Goal: Task Accomplishment & Management: Complete application form

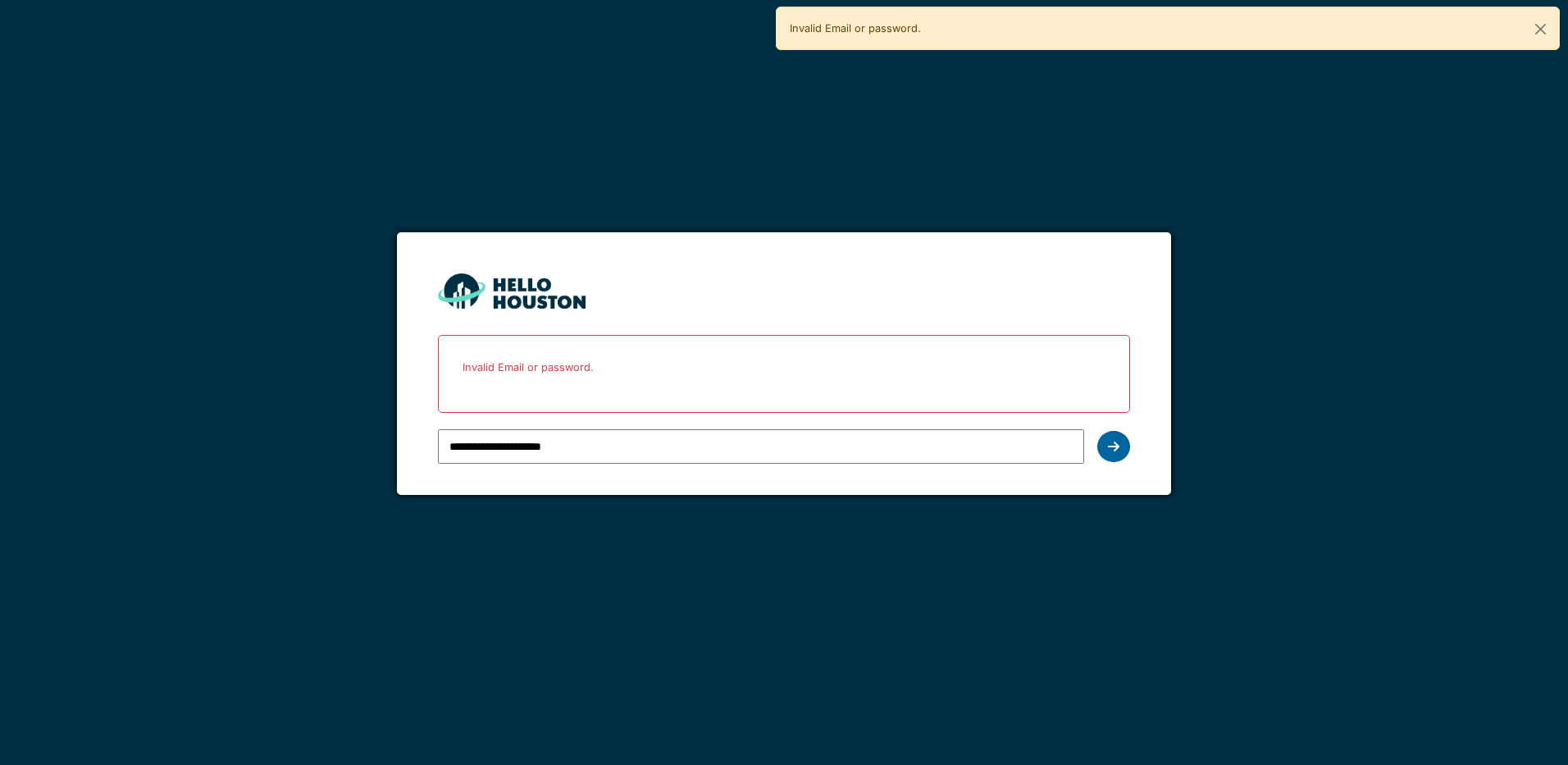
click at [1113, 446] on icon at bounding box center [1114, 447] width 12 height 14
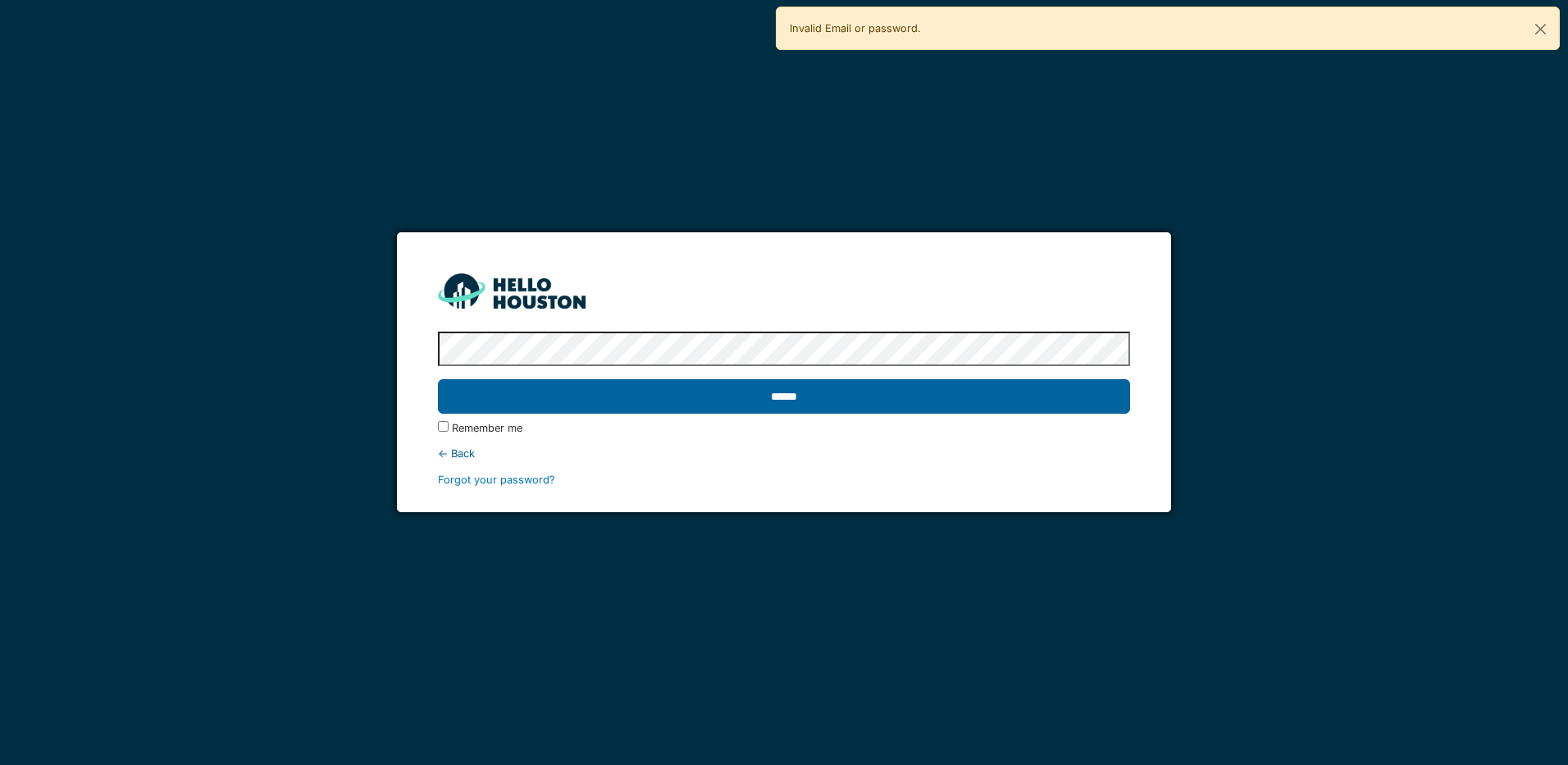
click at [790, 392] on input "******" at bounding box center [784, 396] width 692 height 34
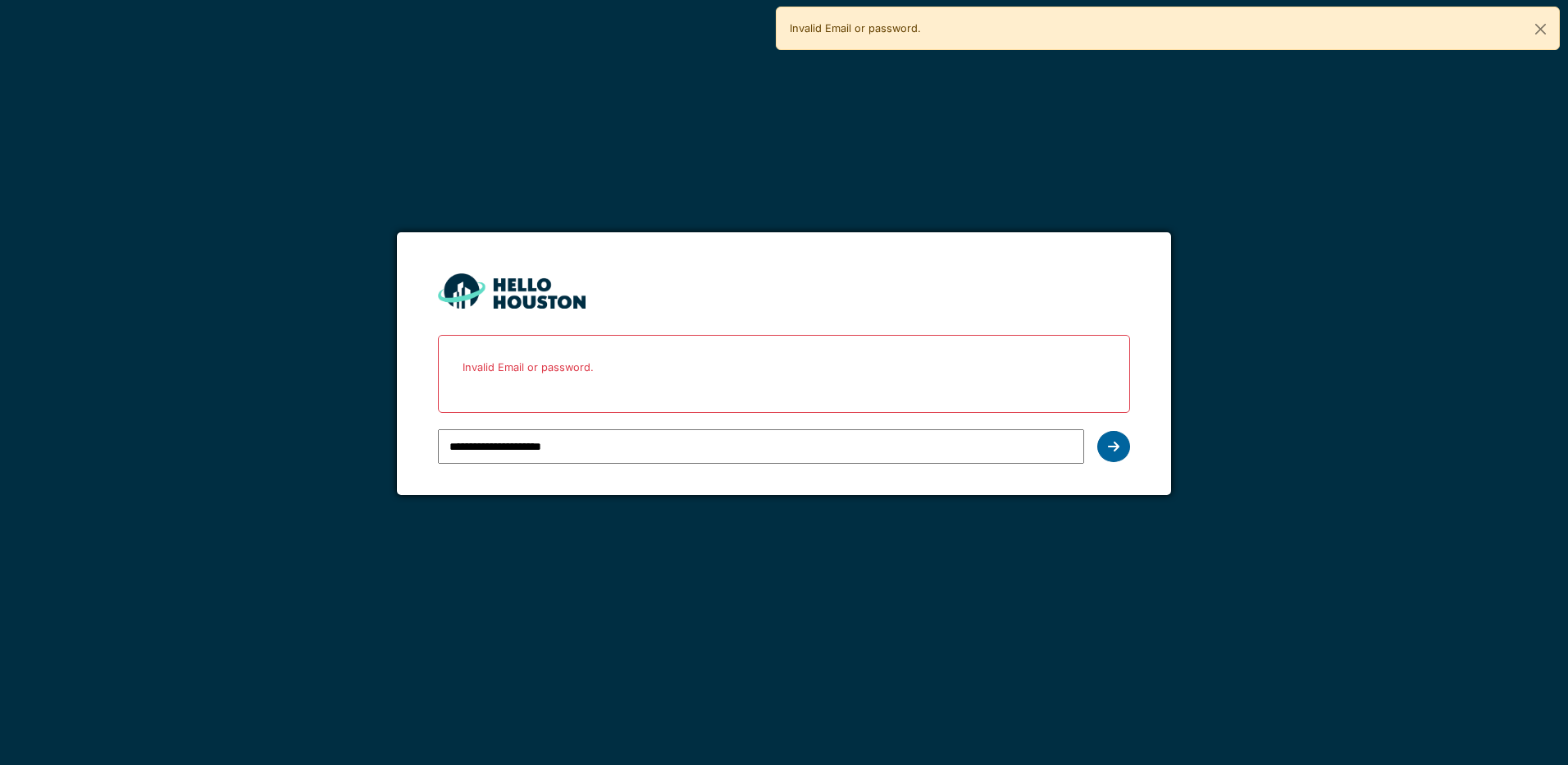
click at [1117, 448] on icon at bounding box center [1114, 447] width 12 height 14
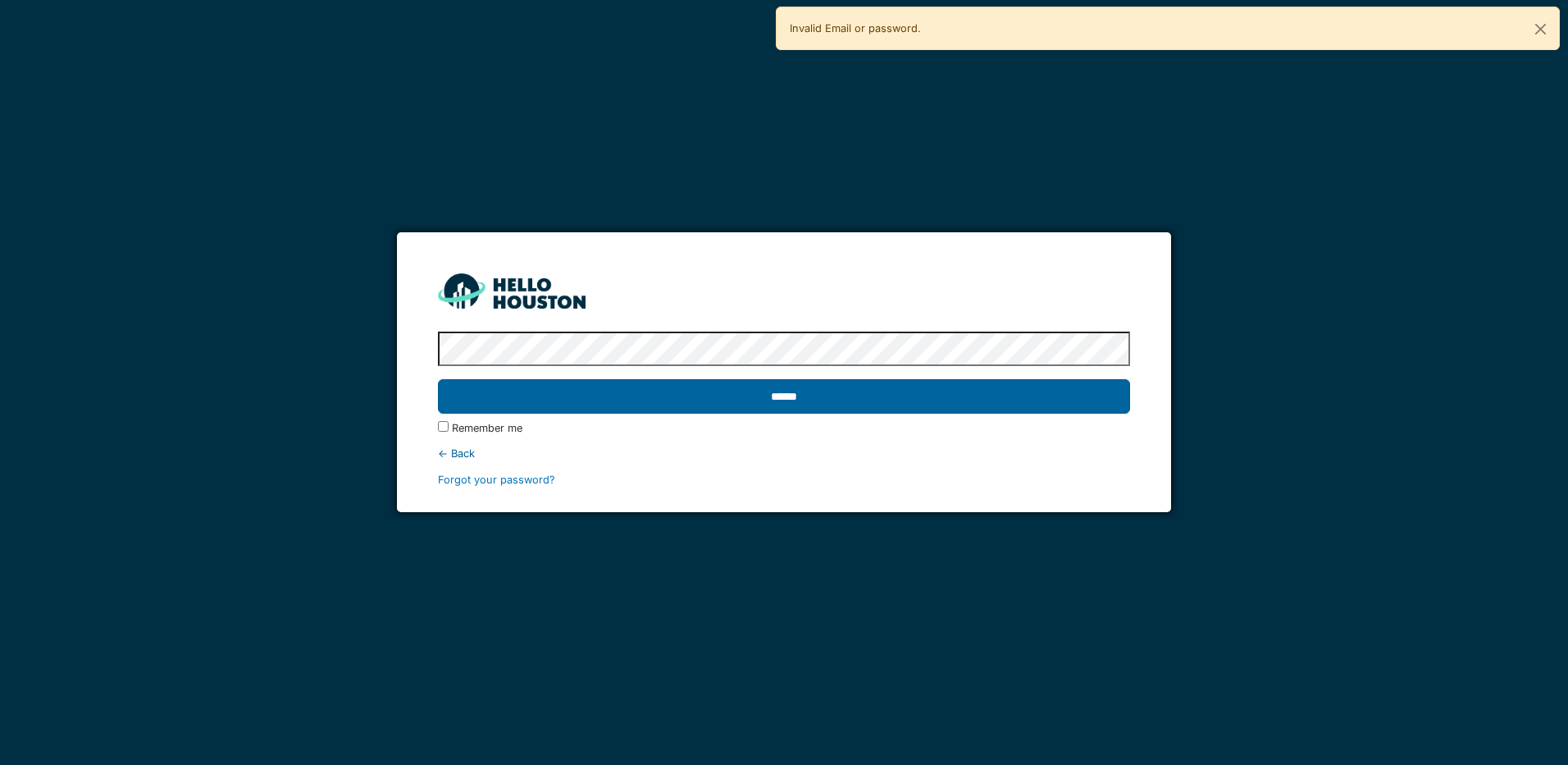
click at [794, 404] on input "******" at bounding box center [784, 396] width 692 height 34
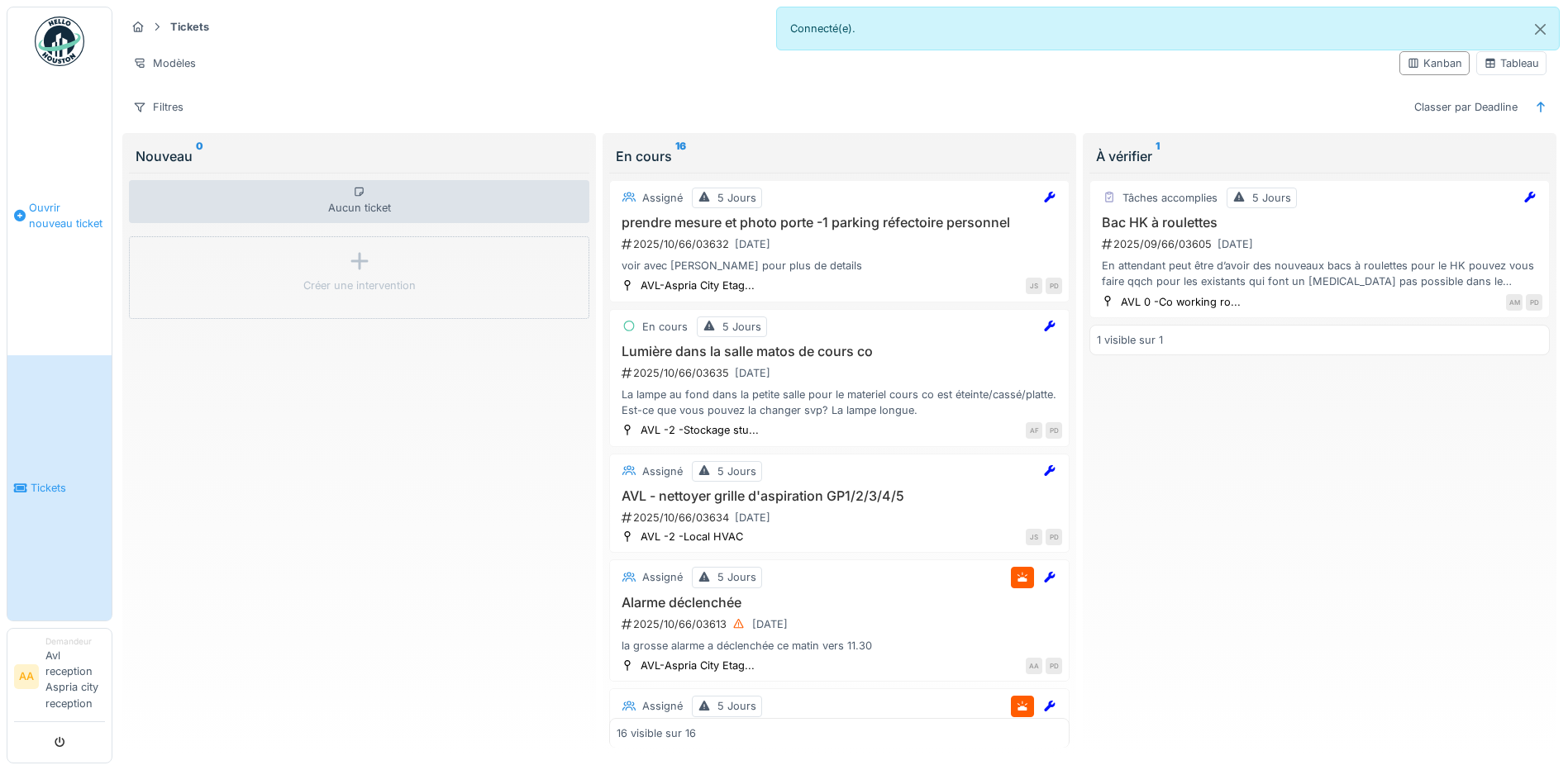
click at [62, 211] on span "Ouvrir nouveau ticket" at bounding box center [67, 215] width 76 height 32
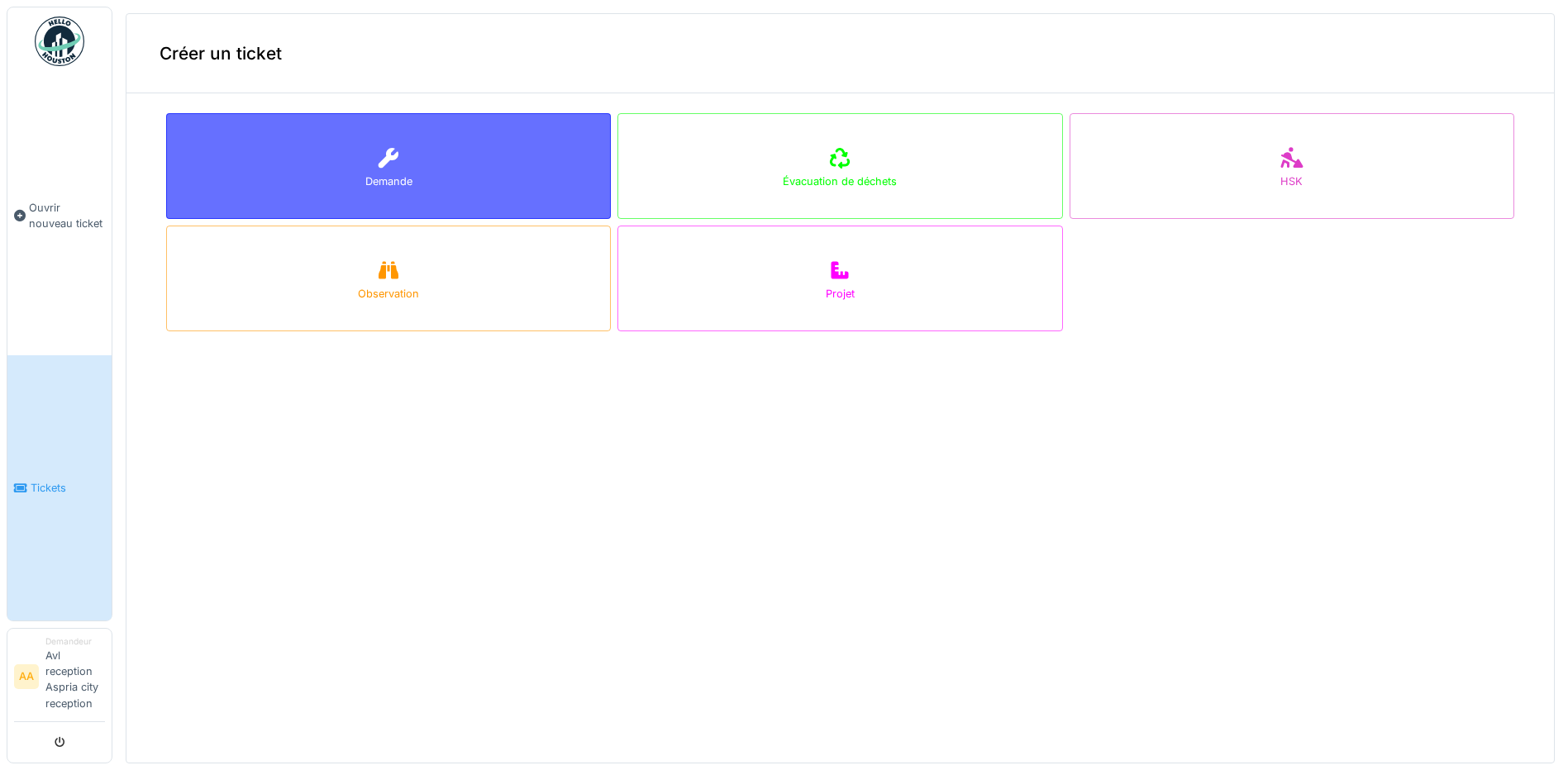
click at [389, 165] on icon at bounding box center [388, 158] width 25 height 20
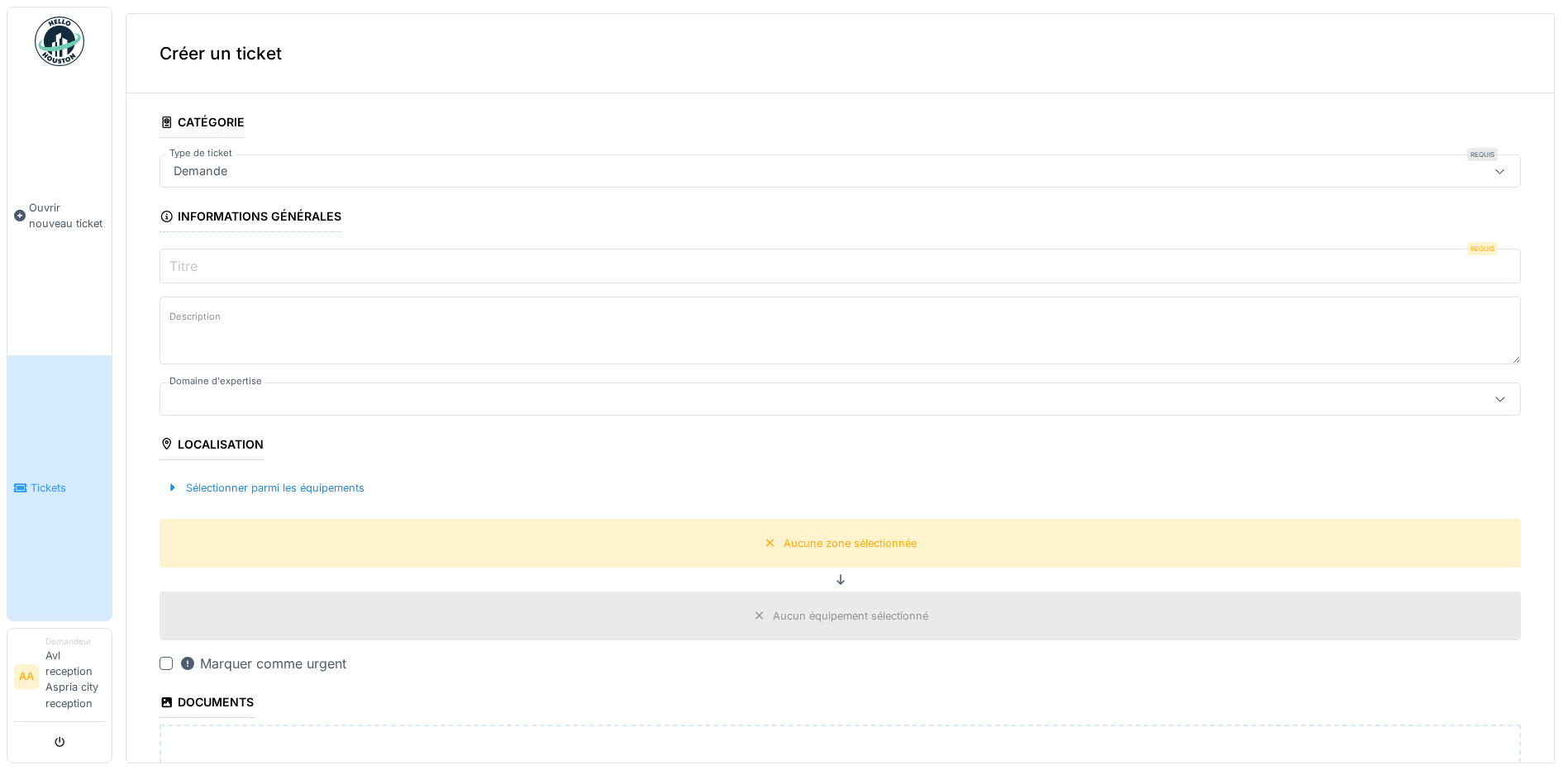
click at [243, 267] on input "Titre" at bounding box center [840, 266] width 1361 height 35
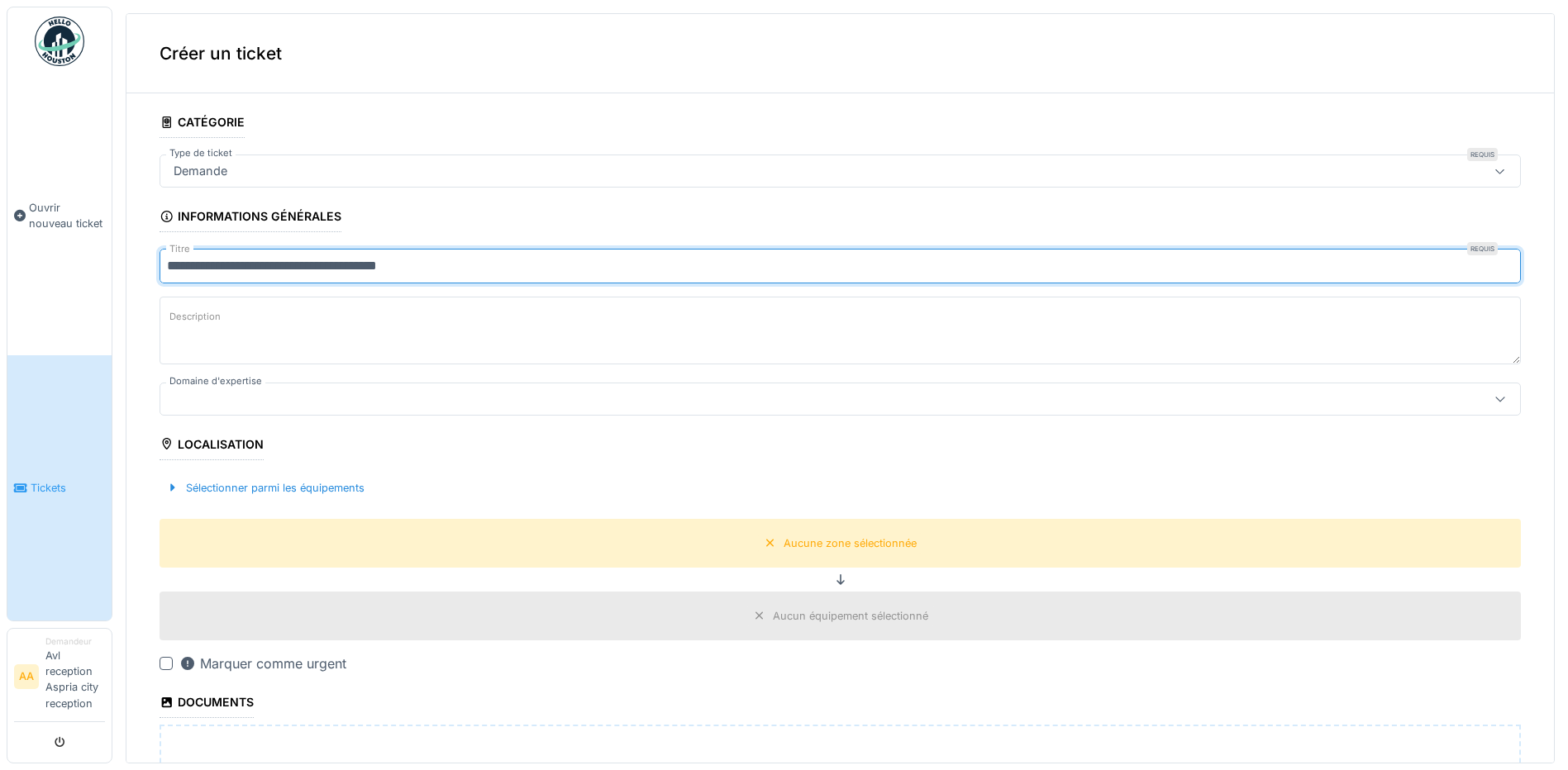
type input "**********"
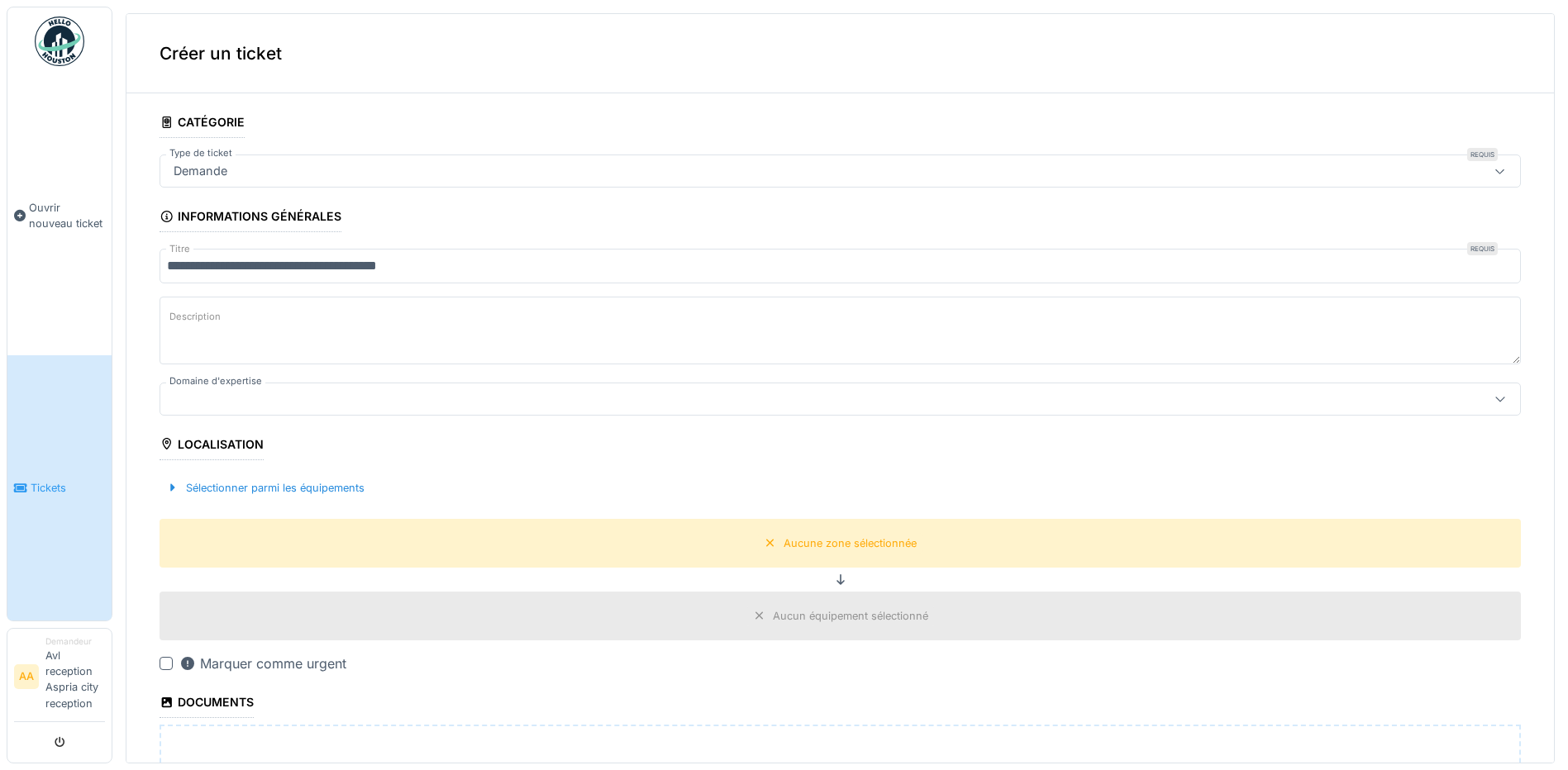
click at [215, 321] on label "Description" at bounding box center [195, 316] width 58 height 21
click at [215, 321] on textarea "Description" at bounding box center [840, 331] width 1361 height 68
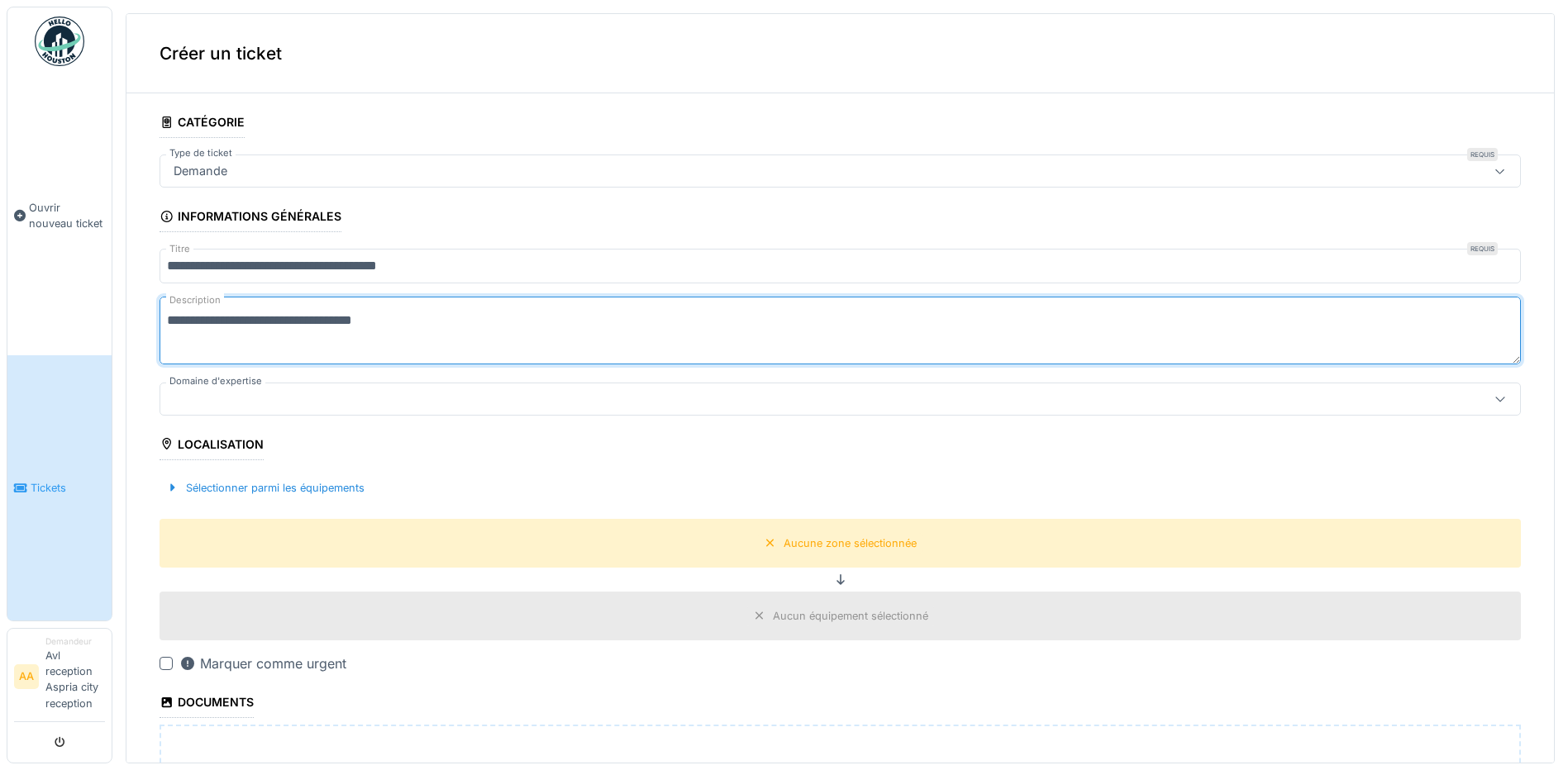
type textarea "**********"
click at [279, 398] on div at bounding box center [766, 399] width 1198 height 18
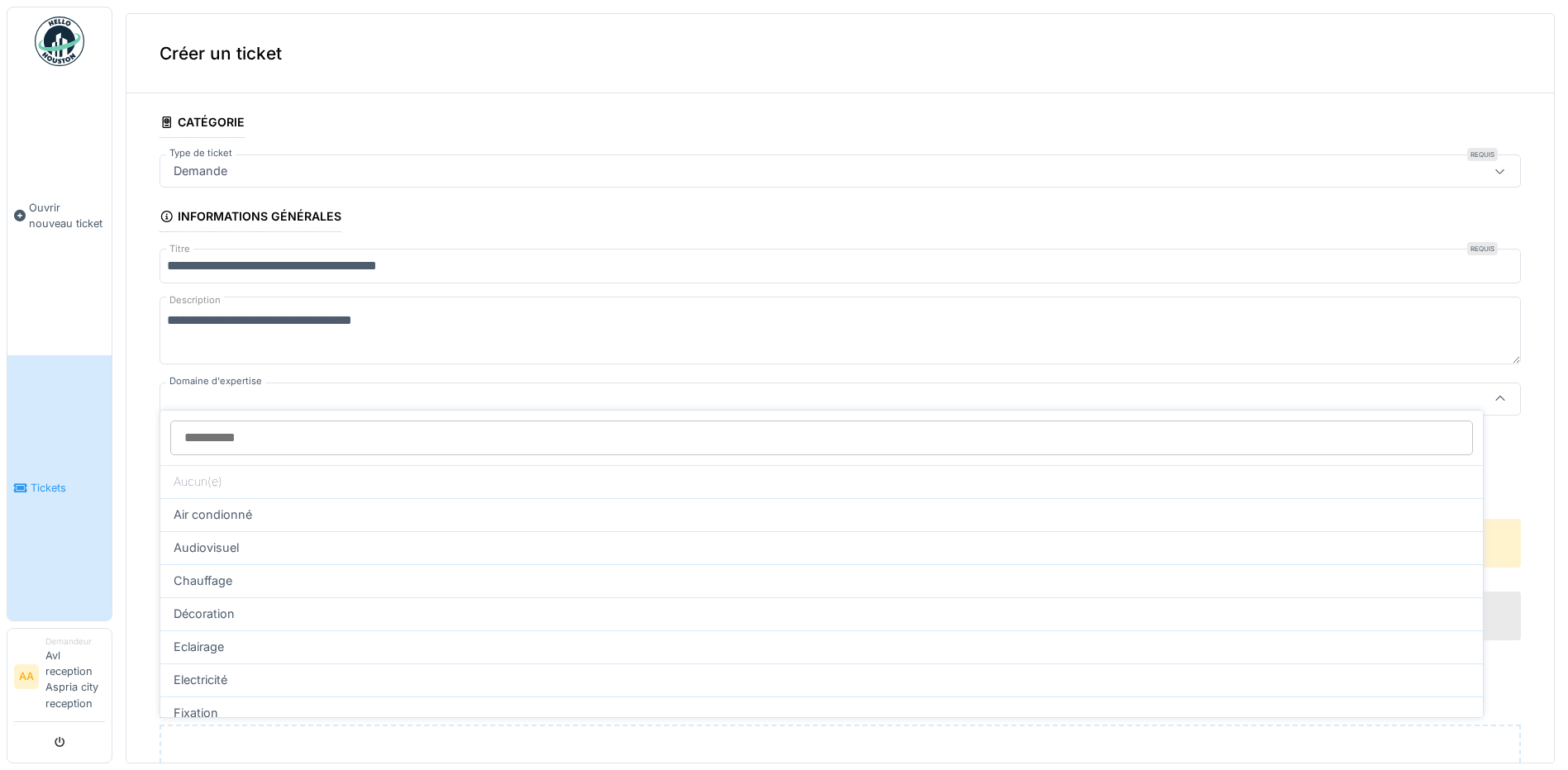
scroll to position [11, 0]
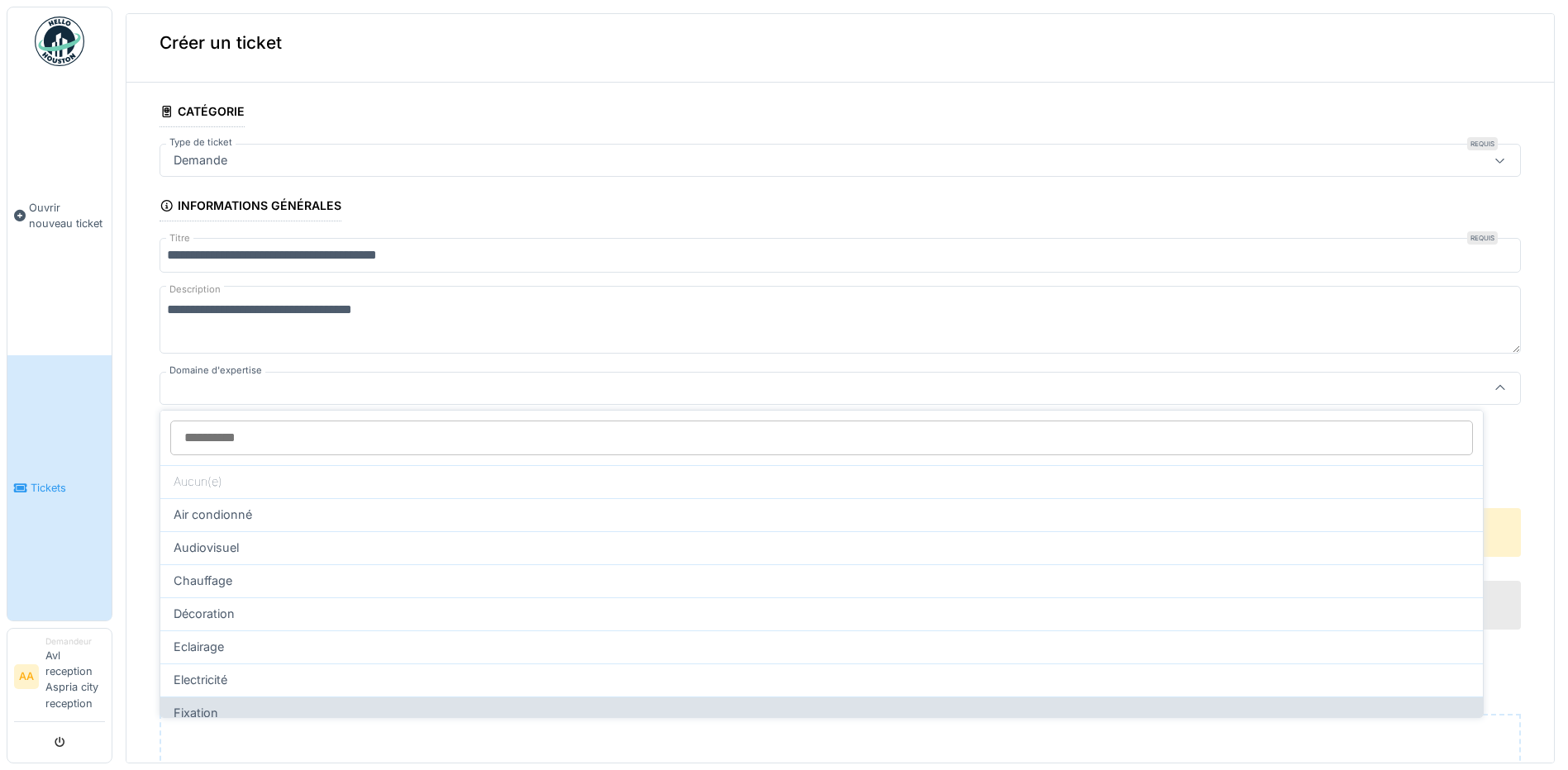
click at [195, 708] on span "Fixation" at bounding box center [195, 713] width 45 height 18
type input "***"
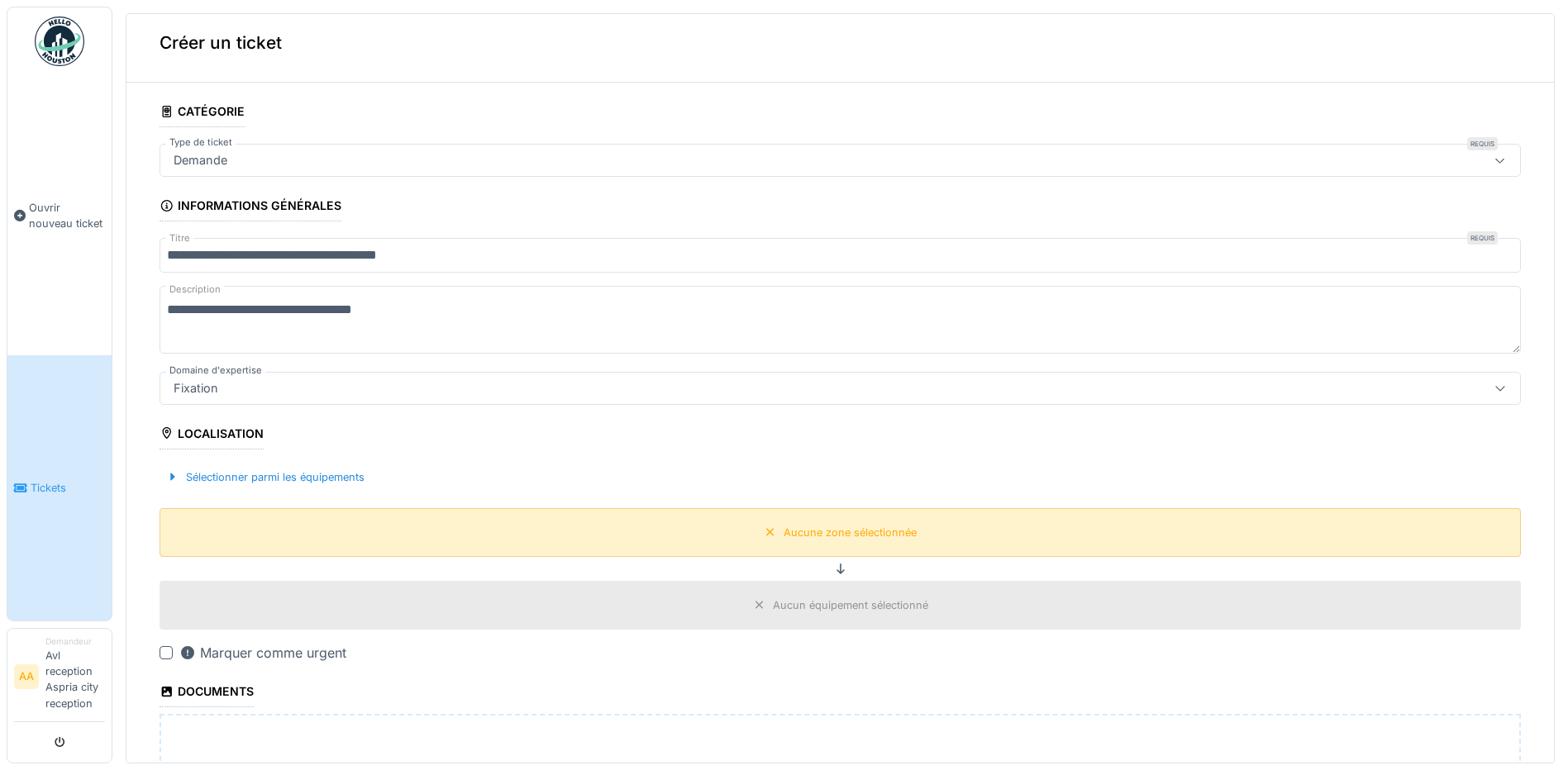
click at [818, 540] on div "Aucune zone sélectionnée" at bounding box center [840, 532] width 1361 height 49
click at [819, 526] on div "Aucune zone sélectionnée" at bounding box center [849, 532] width 133 height 15
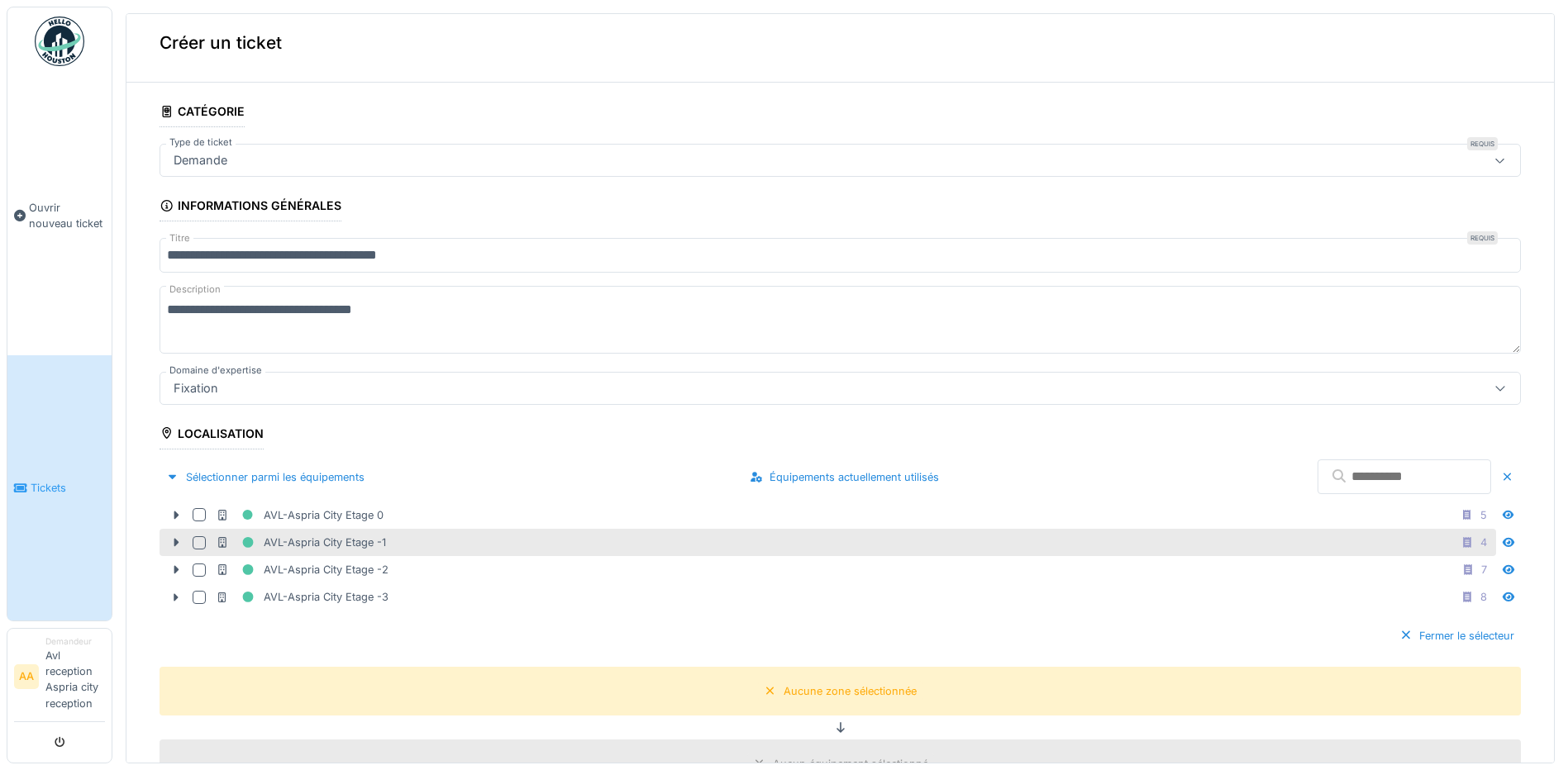
click at [194, 536] on div at bounding box center [199, 542] width 14 height 14
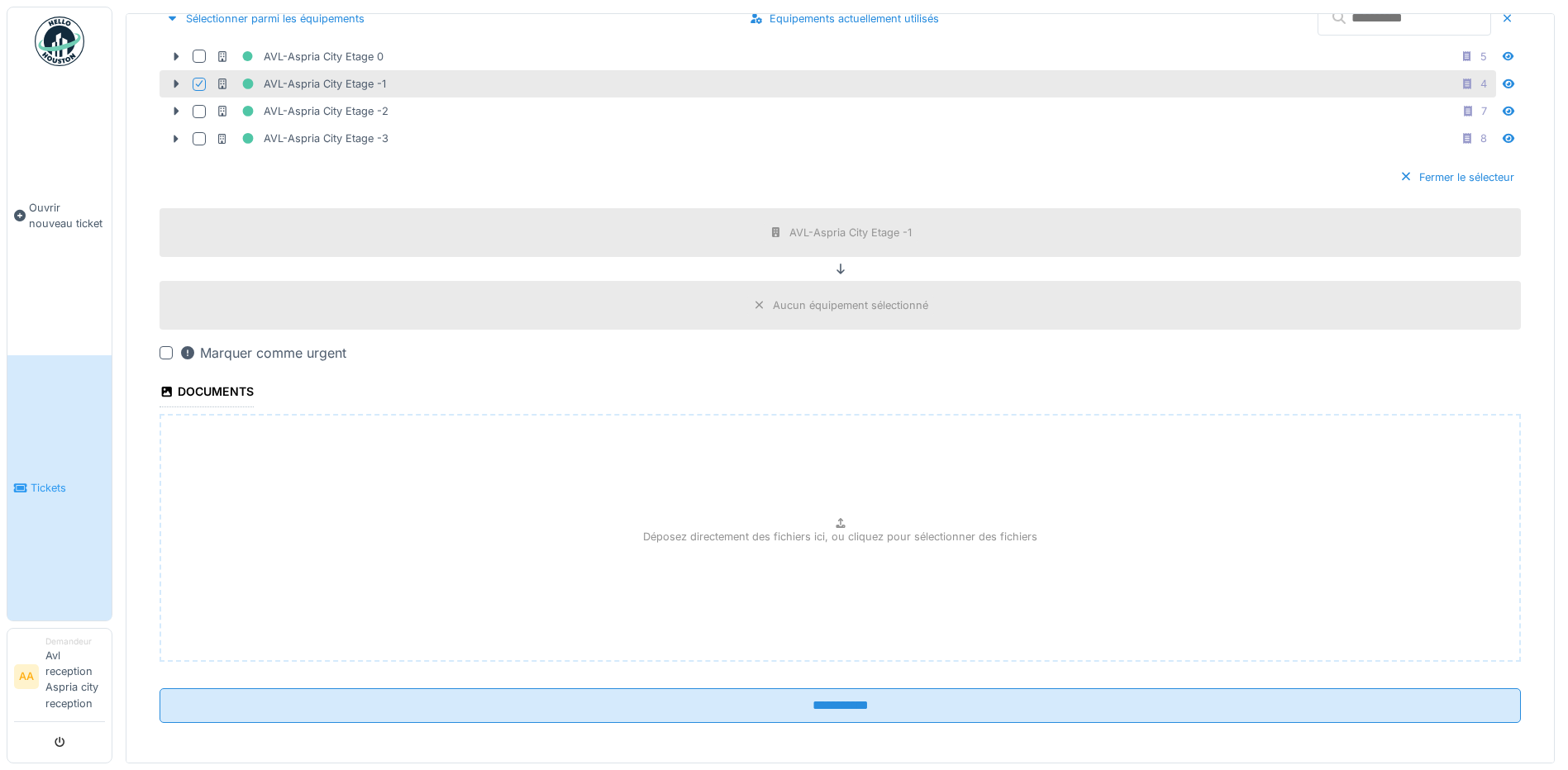
scroll to position [476, 0]
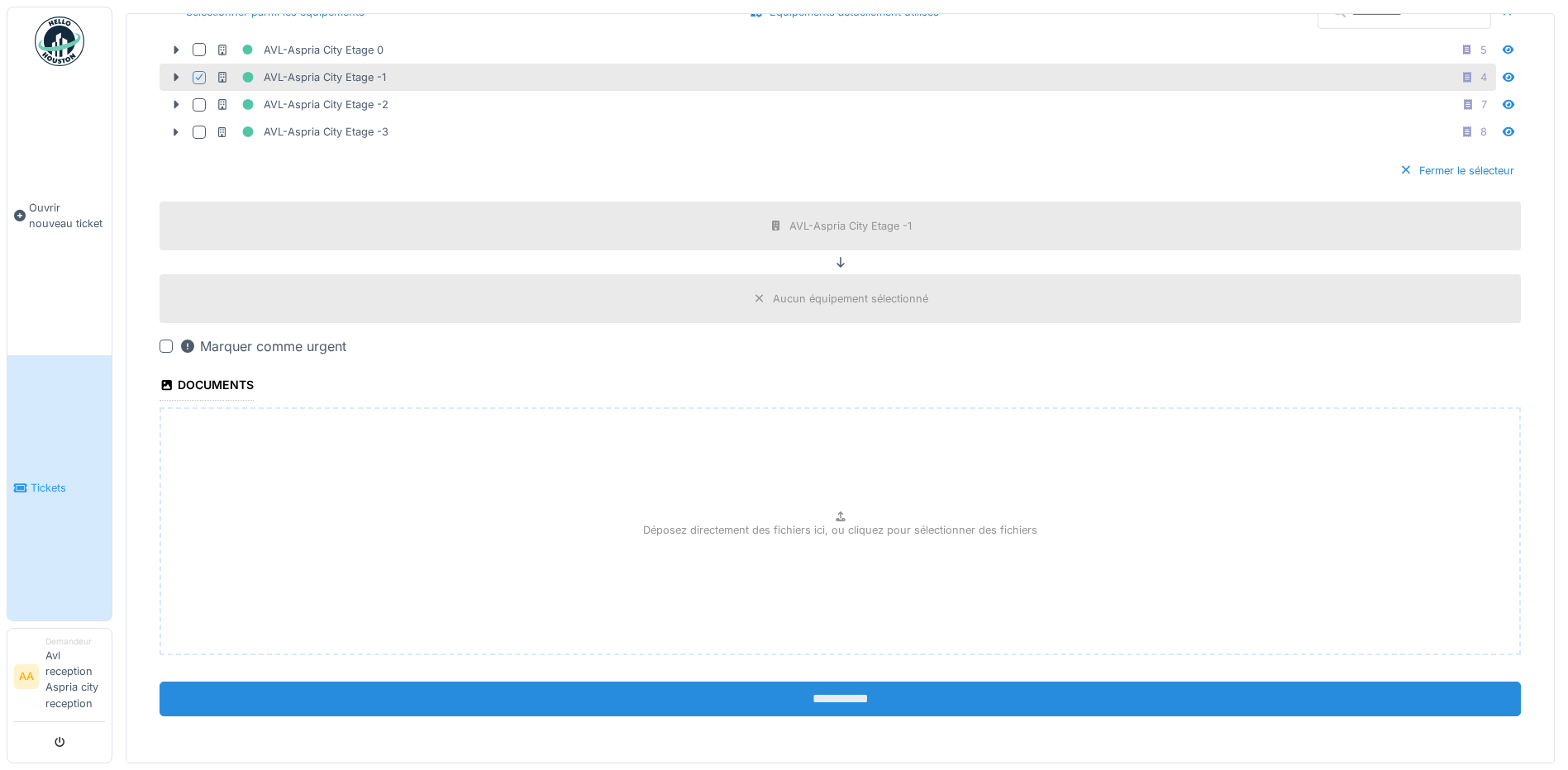
click at [787, 690] on input "**********" at bounding box center [840, 698] width 1361 height 35
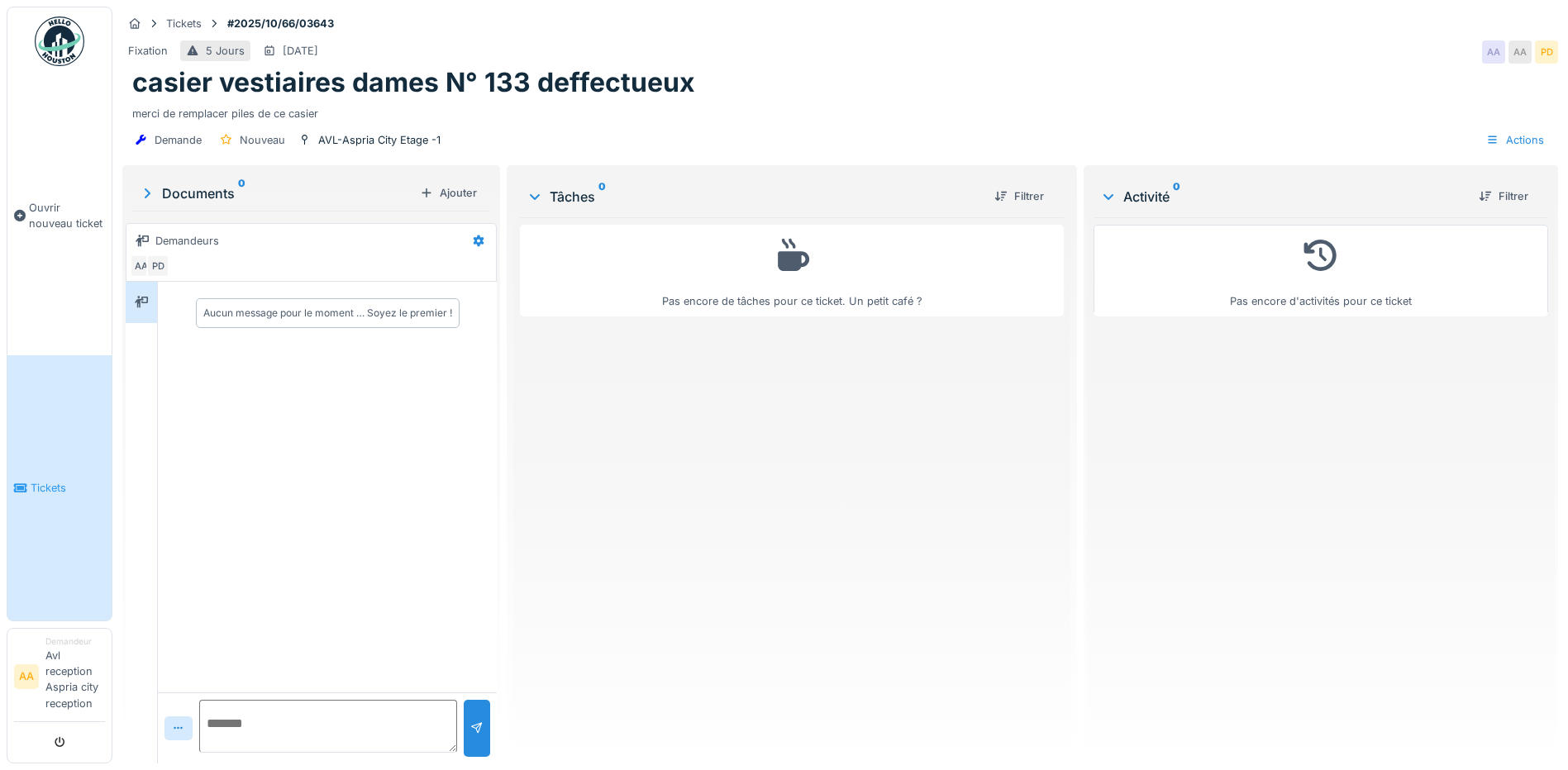
click at [58, 497] on link "Tickets" at bounding box center [59, 487] width 104 height 264
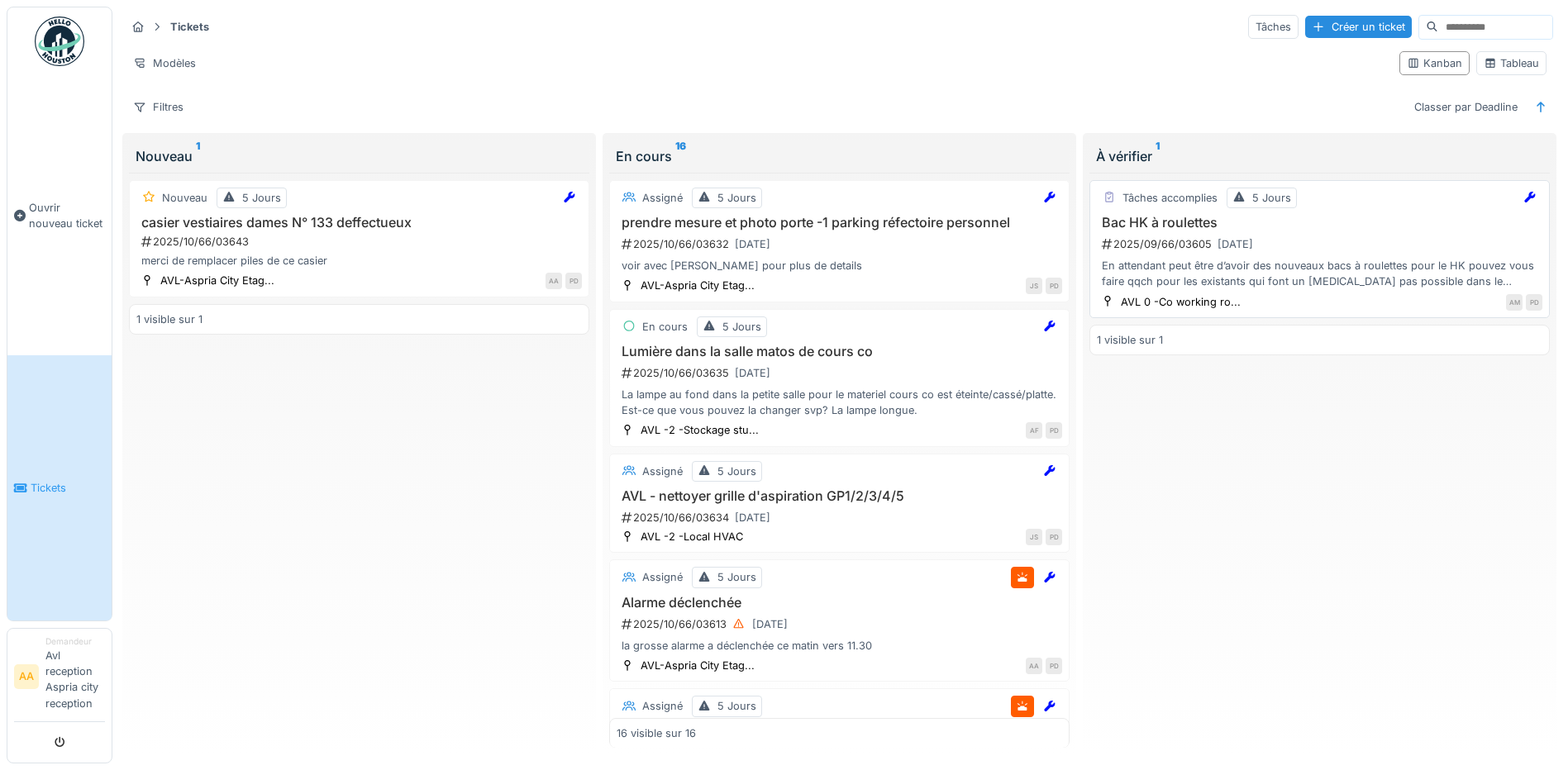
click at [1152, 224] on h3 "Bac HK à roulettes" at bounding box center [1319, 222] width 445 height 15
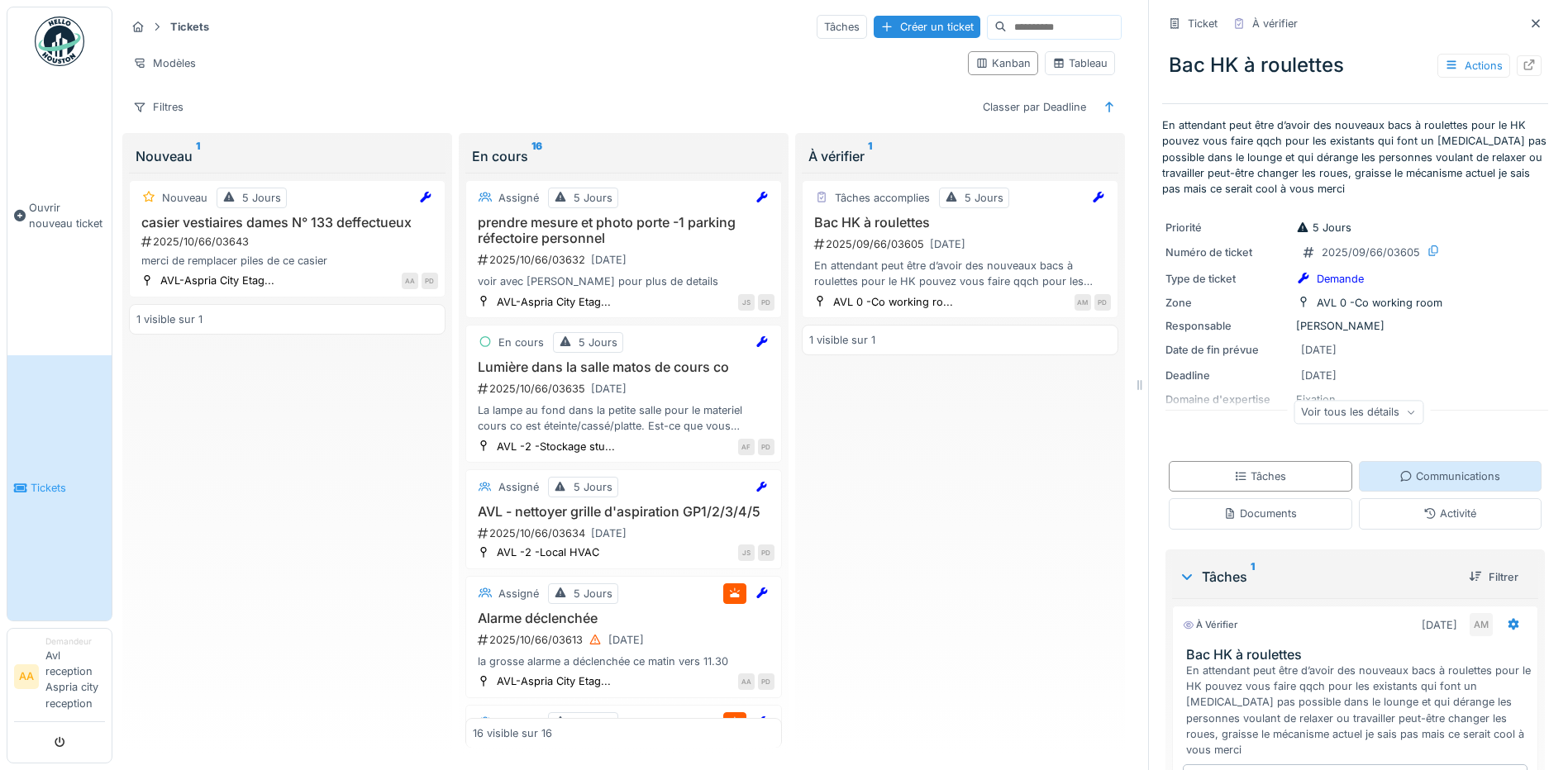
click at [1399, 474] on div "Communications" at bounding box center [1449, 476] width 101 height 15
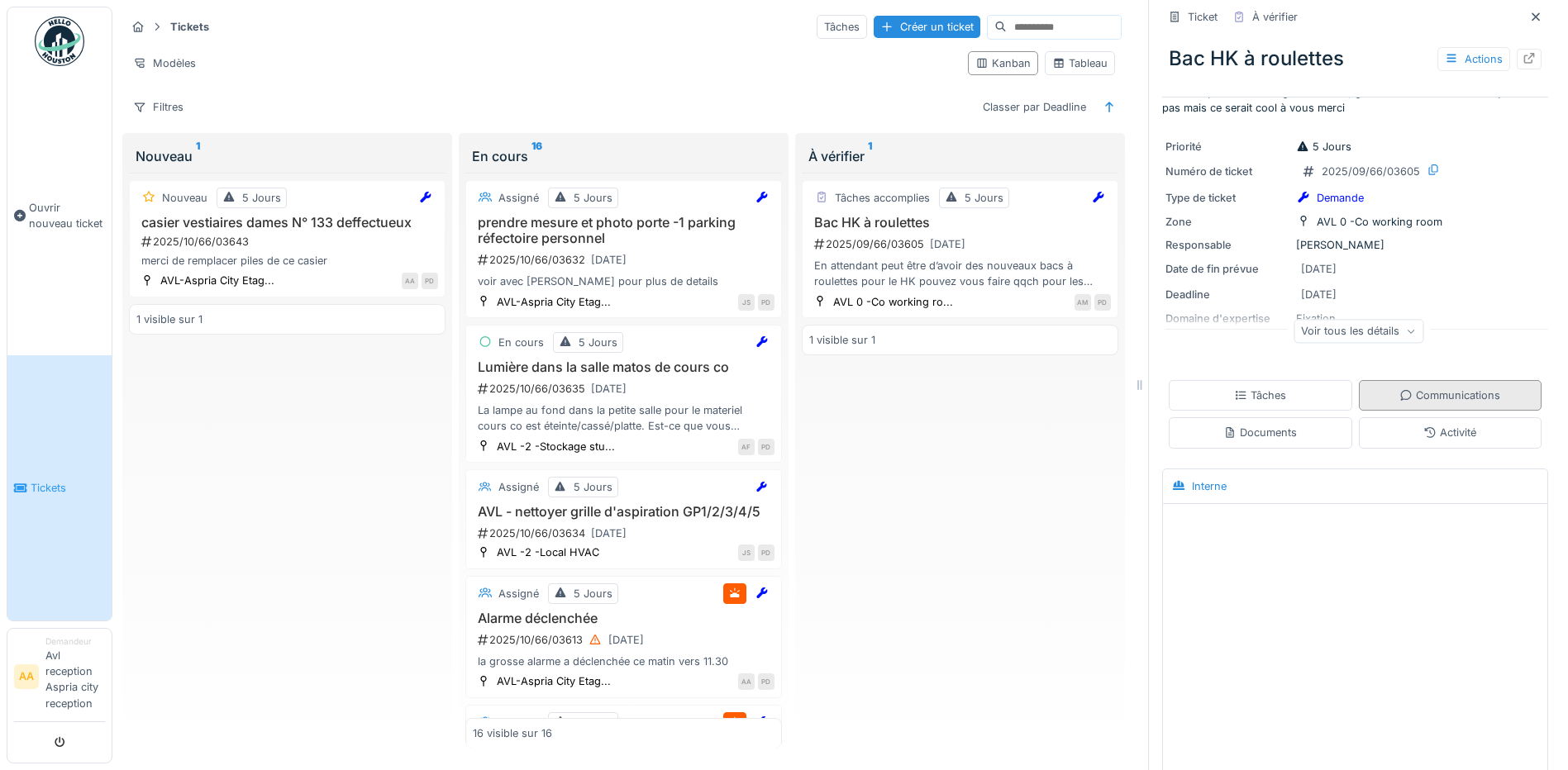
scroll to position [160, 0]
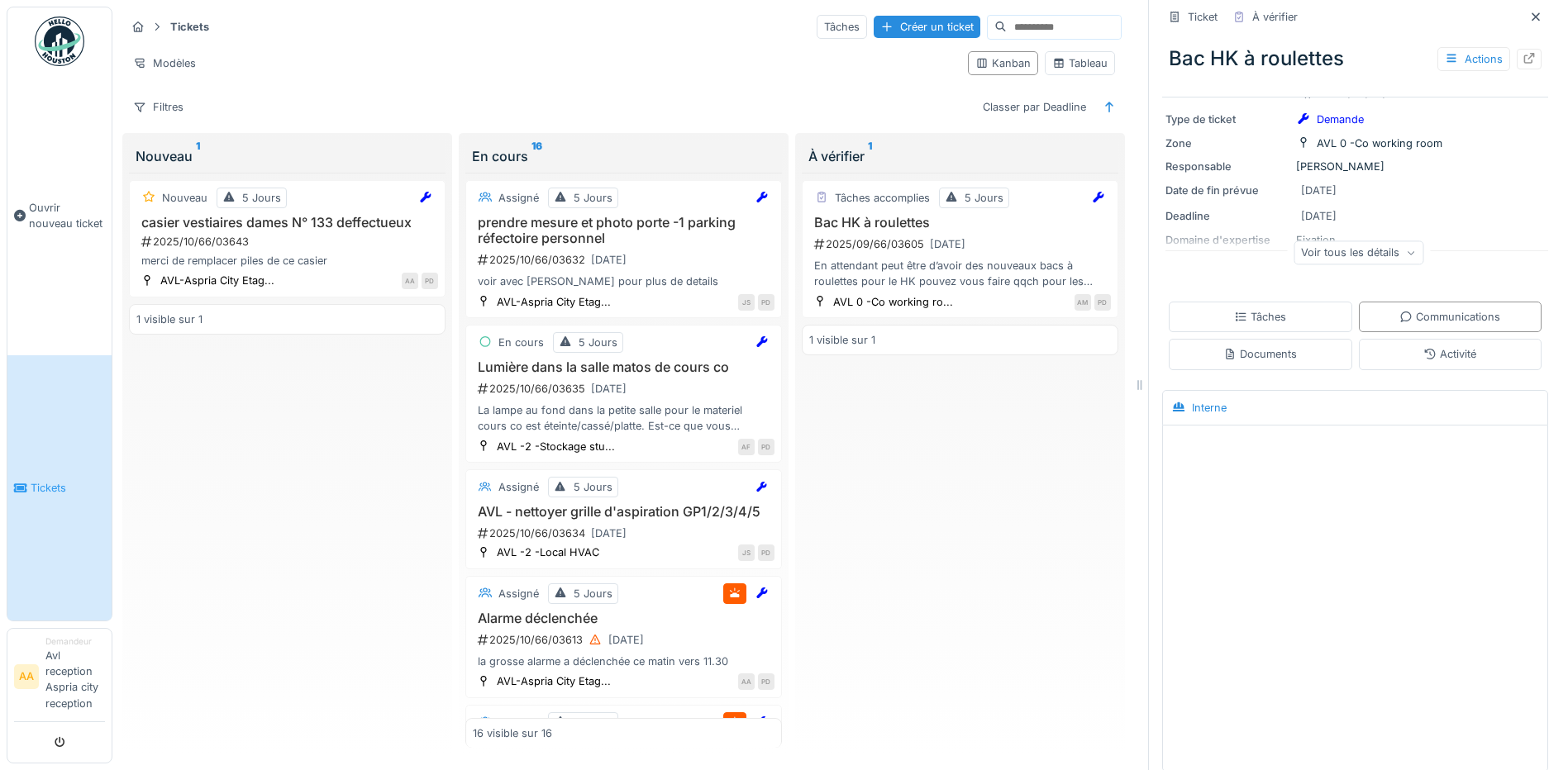
click at [1202, 435] on div at bounding box center [1355, 456] width 378 height 42
click at [1188, 394] on div "Interne" at bounding box center [1355, 408] width 378 height 27
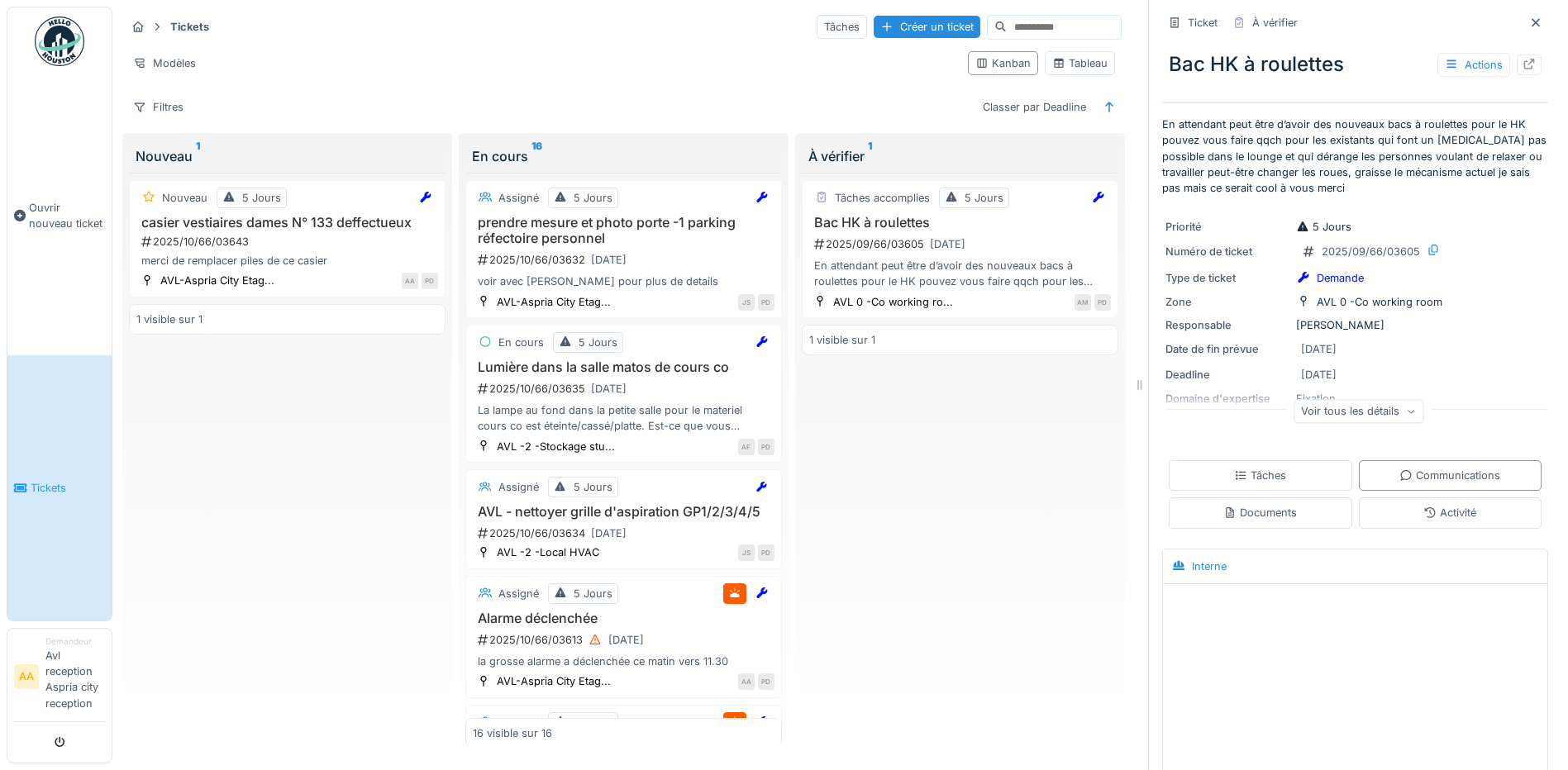
scroll to position [0, 0]
click at [1461, 54] on div "Actions" at bounding box center [1474, 65] width 73 height 24
click at [1522, 59] on icon at bounding box center [1528, 64] width 14 height 11
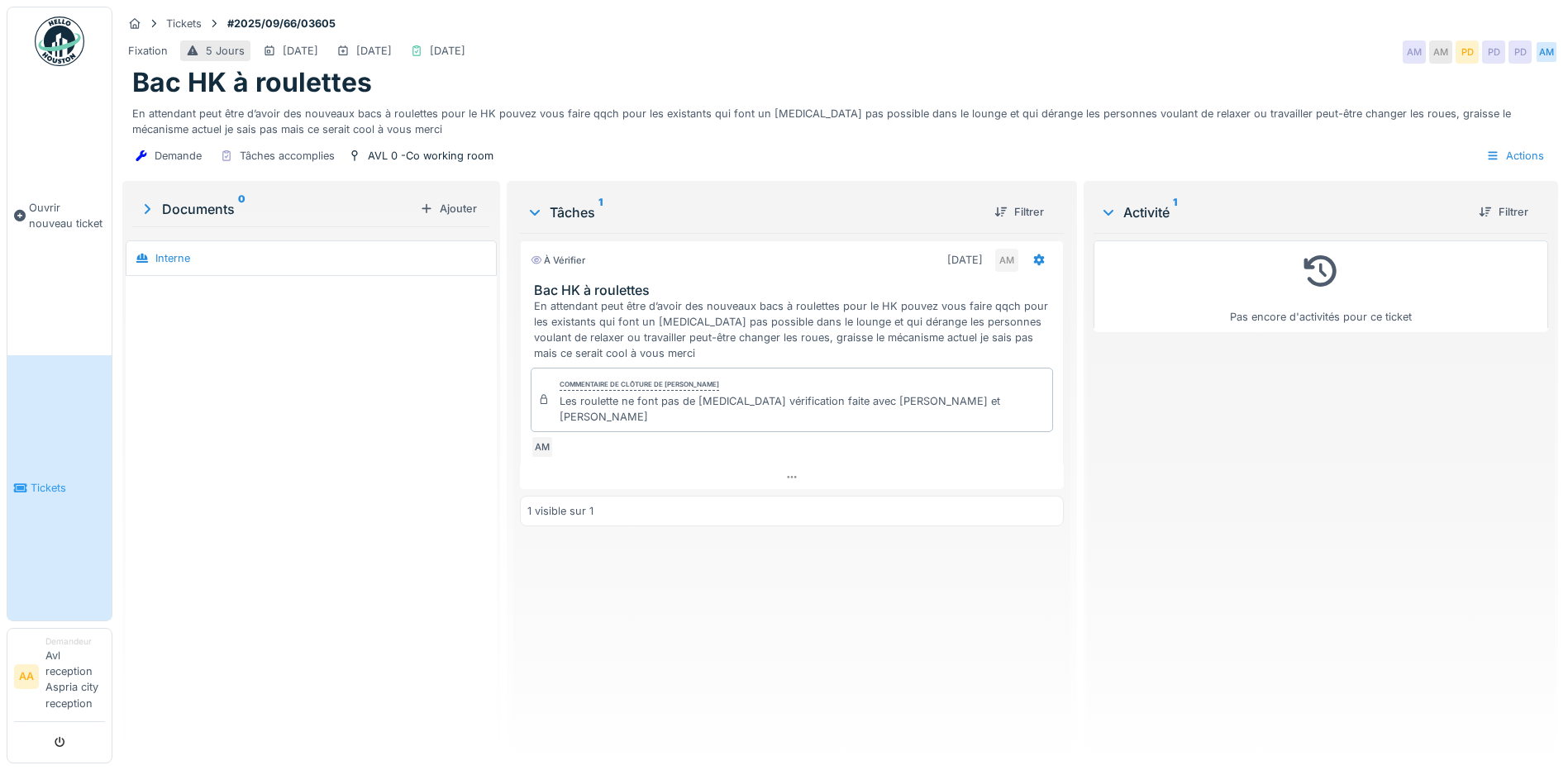
scroll to position [13, 0]
click at [243, 244] on div "Interne" at bounding box center [311, 258] width 362 height 27
click at [181, 251] on div "Interne" at bounding box center [173, 258] width 35 height 15
click at [180, 360] on div at bounding box center [311, 515] width 371 height 478
click at [1512, 143] on div "Actions" at bounding box center [1514, 155] width 73 height 24
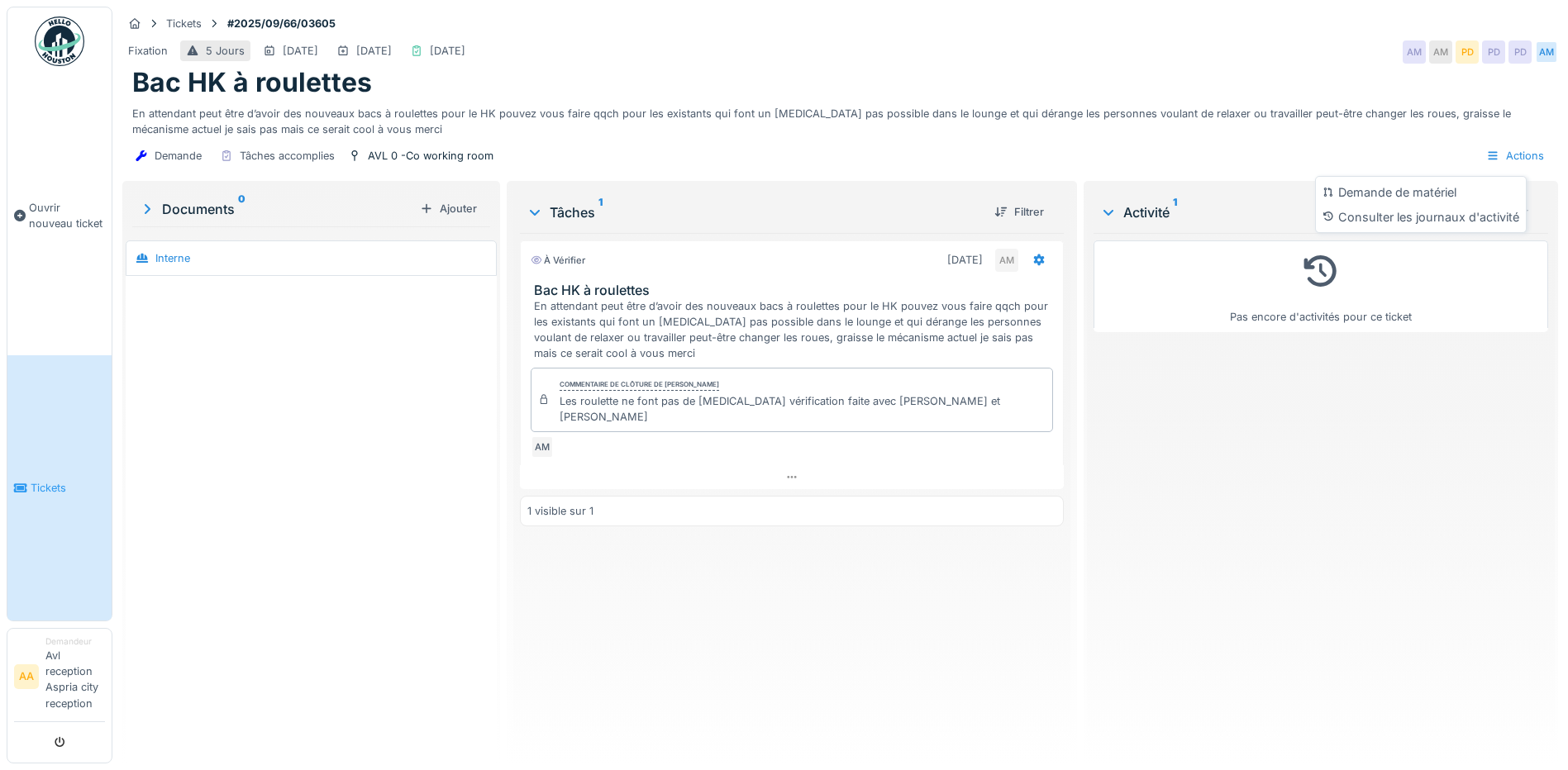
click at [1268, 398] on div "Pas encore d'activités pour ce ticket" at bounding box center [1320, 491] width 454 height 517
click at [785, 471] on icon at bounding box center [791, 477] width 14 height 11
click at [982, 390] on div "Commentaire de clôture de Alexandre Michailidis Les roulette ne font pas de bru…" at bounding box center [791, 400] width 522 height 64
click at [967, 394] on div "Commentaire de clôture de Alexandre Michailidis Les roulette ne font pas de bru…" at bounding box center [791, 400] width 522 height 64
click at [1034, 254] on icon at bounding box center [1039, 260] width 11 height 12
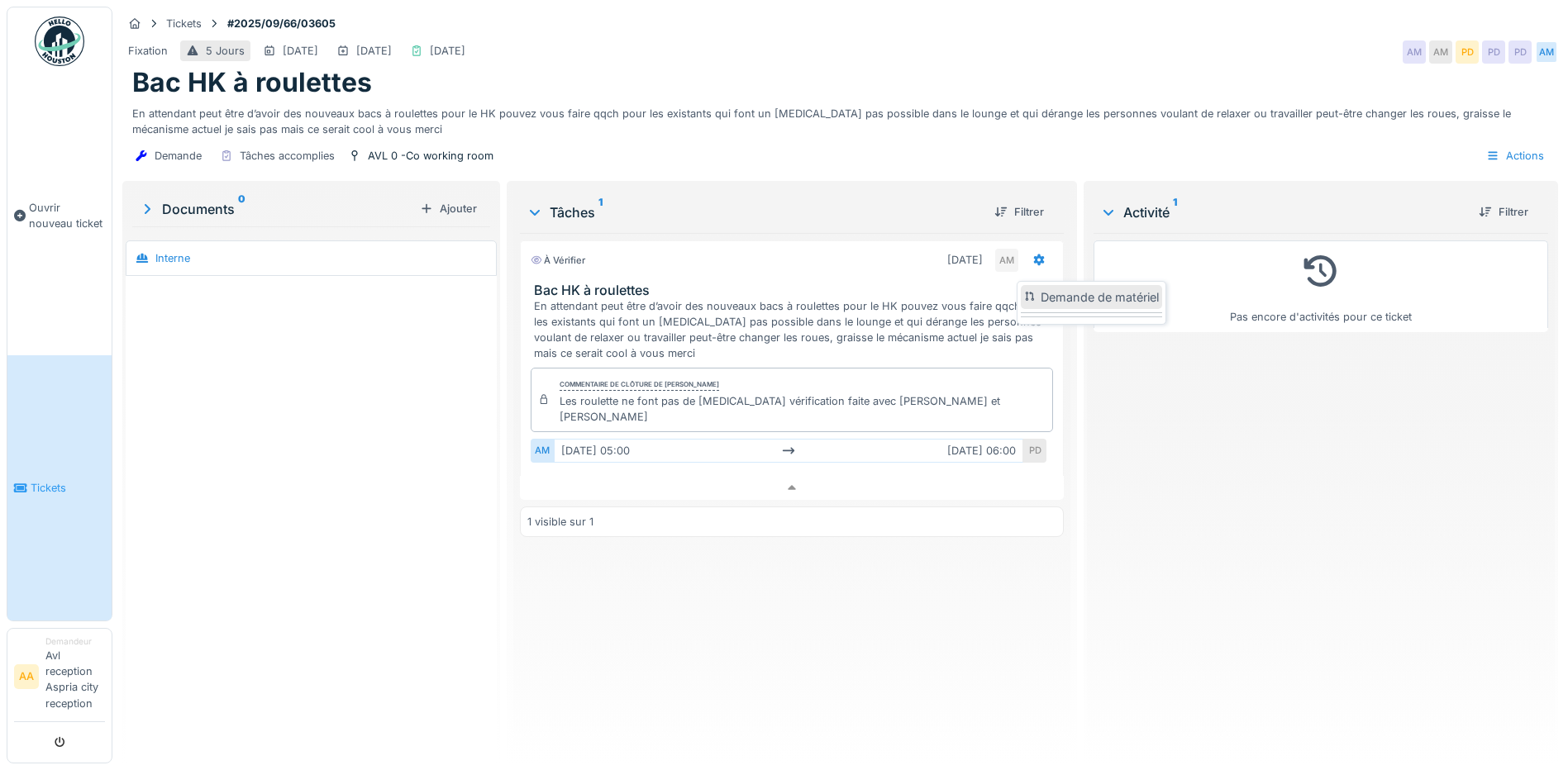
scroll to position [0, 0]
click at [1048, 153] on div "Demande Tâches accomplies AVL 0 -Co working room Actions" at bounding box center [840, 155] width 1435 height 37
click at [436, 202] on div "Ajouter" at bounding box center [448, 208] width 70 height 23
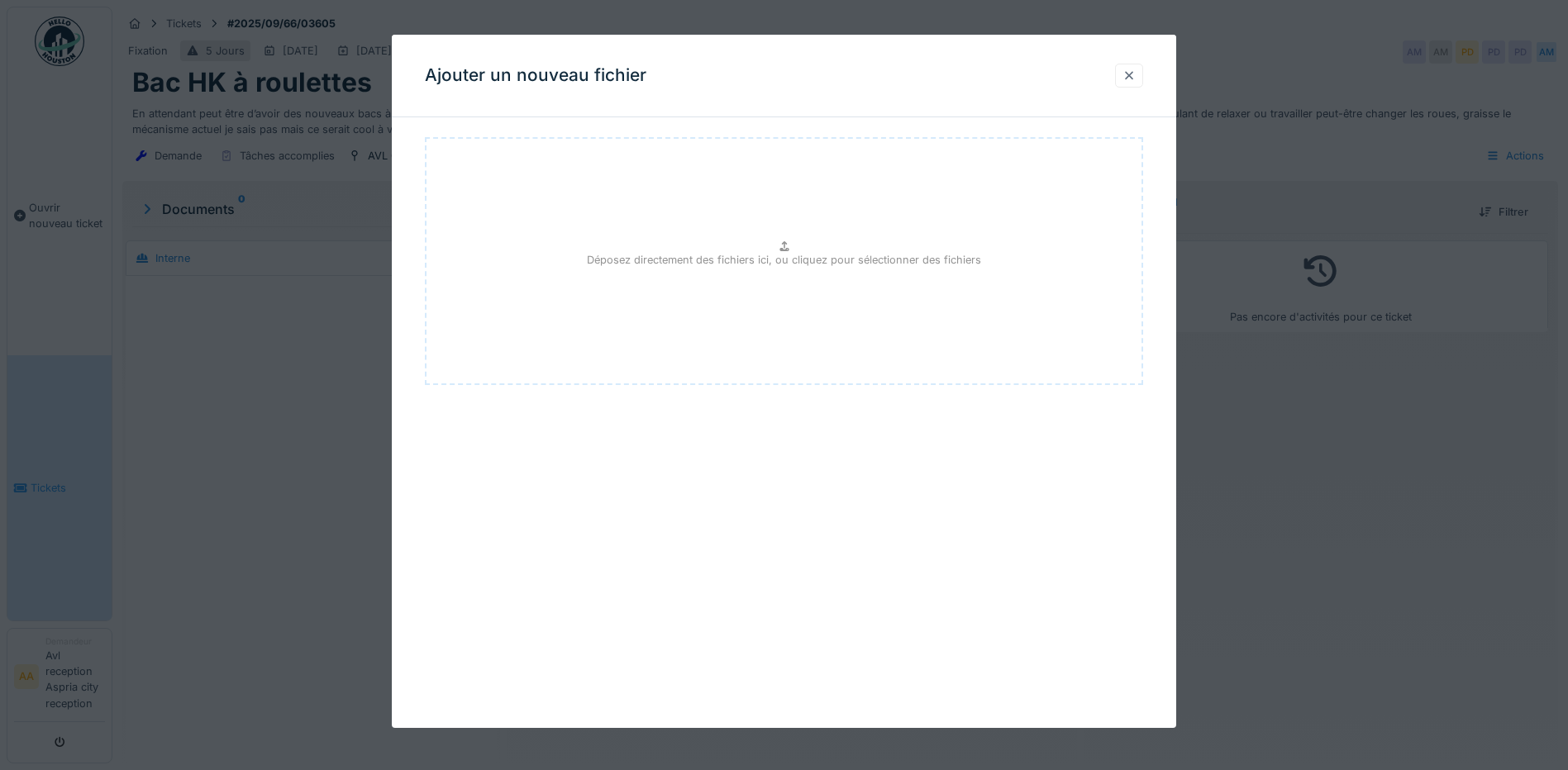
click at [1133, 70] on div at bounding box center [1128, 75] width 14 height 15
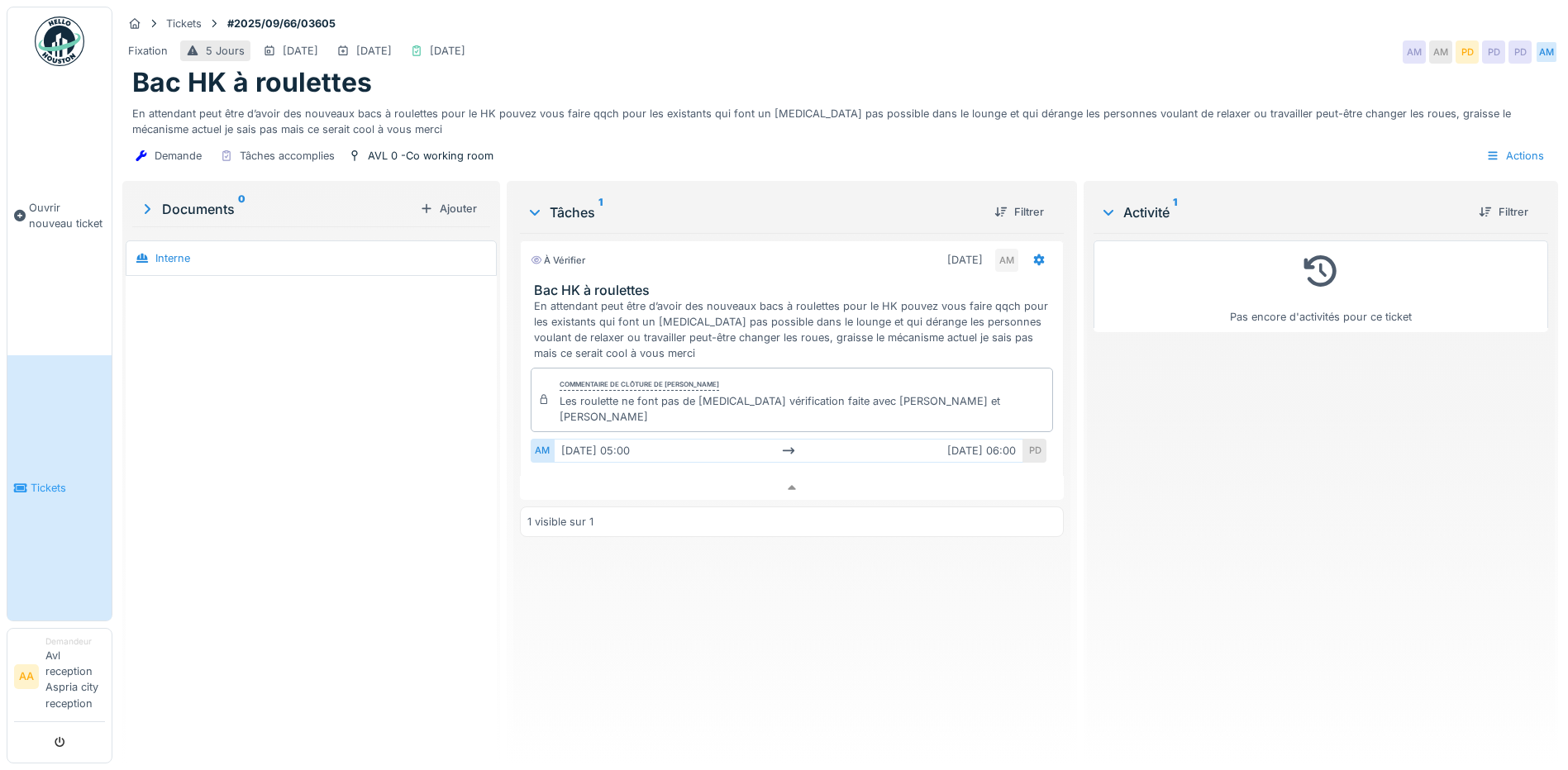
scroll to position [13, 0]
click at [45, 482] on span "Tickets" at bounding box center [68, 487] width 74 height 15
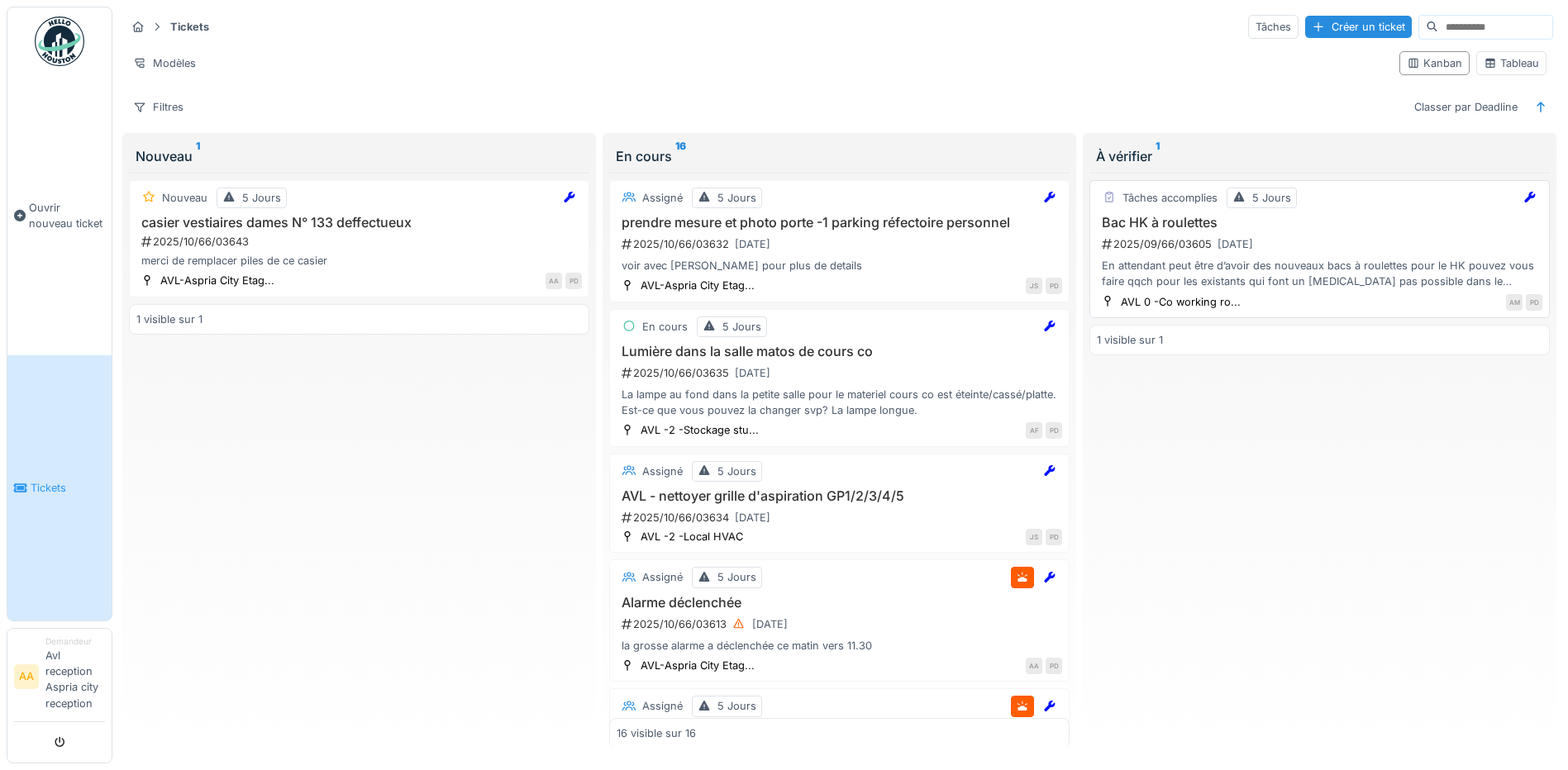
click at [1297, 278] on div "En attendant peut être d’avoir des nouveaux bacs à roulettes pour le HK pouvez …" at bounding box center [1319, 273] width 445 height 32
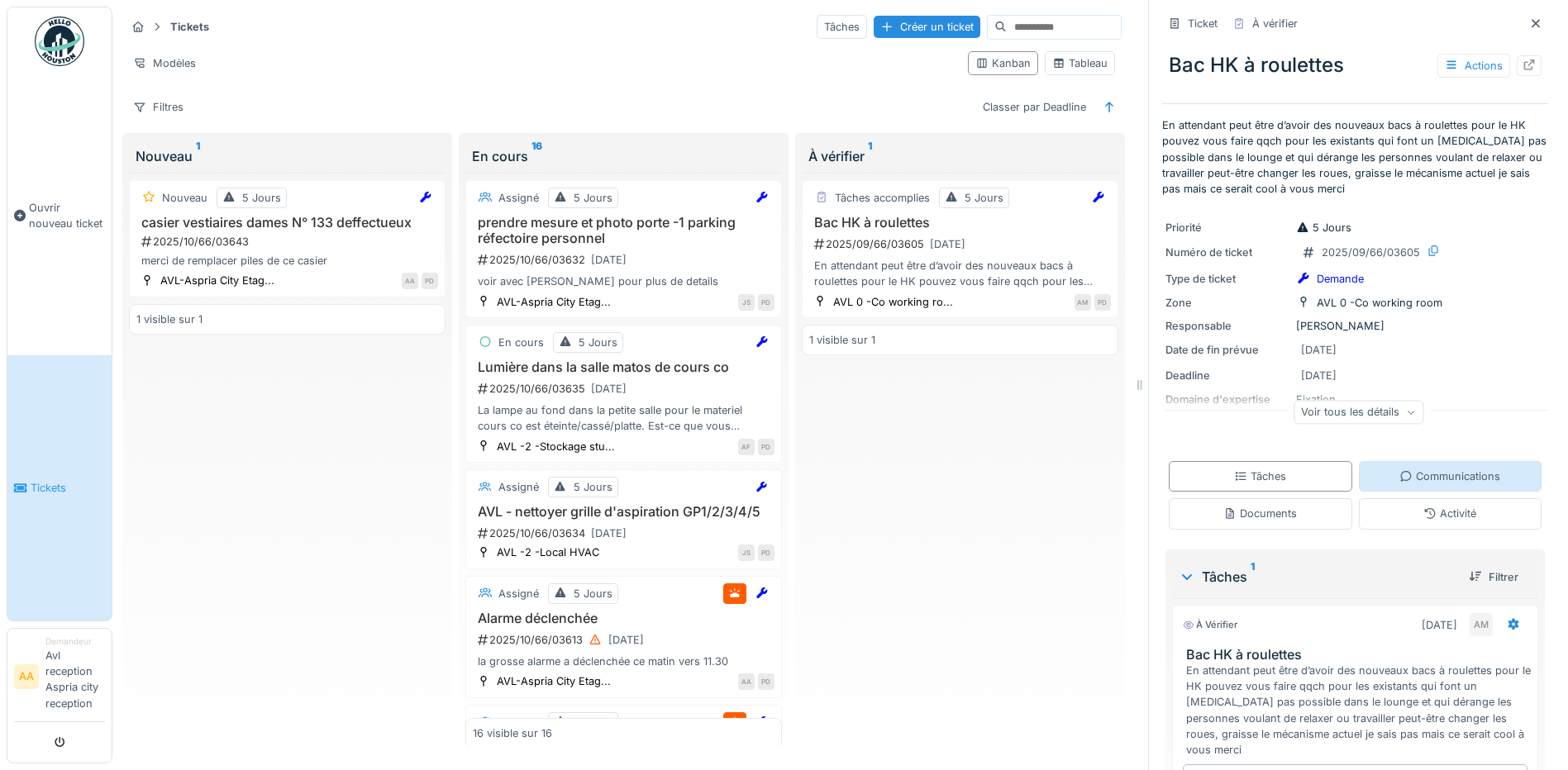
click at [1422, 482] on div "Communications" at bounding box center [1449, 476] width 101 height 15
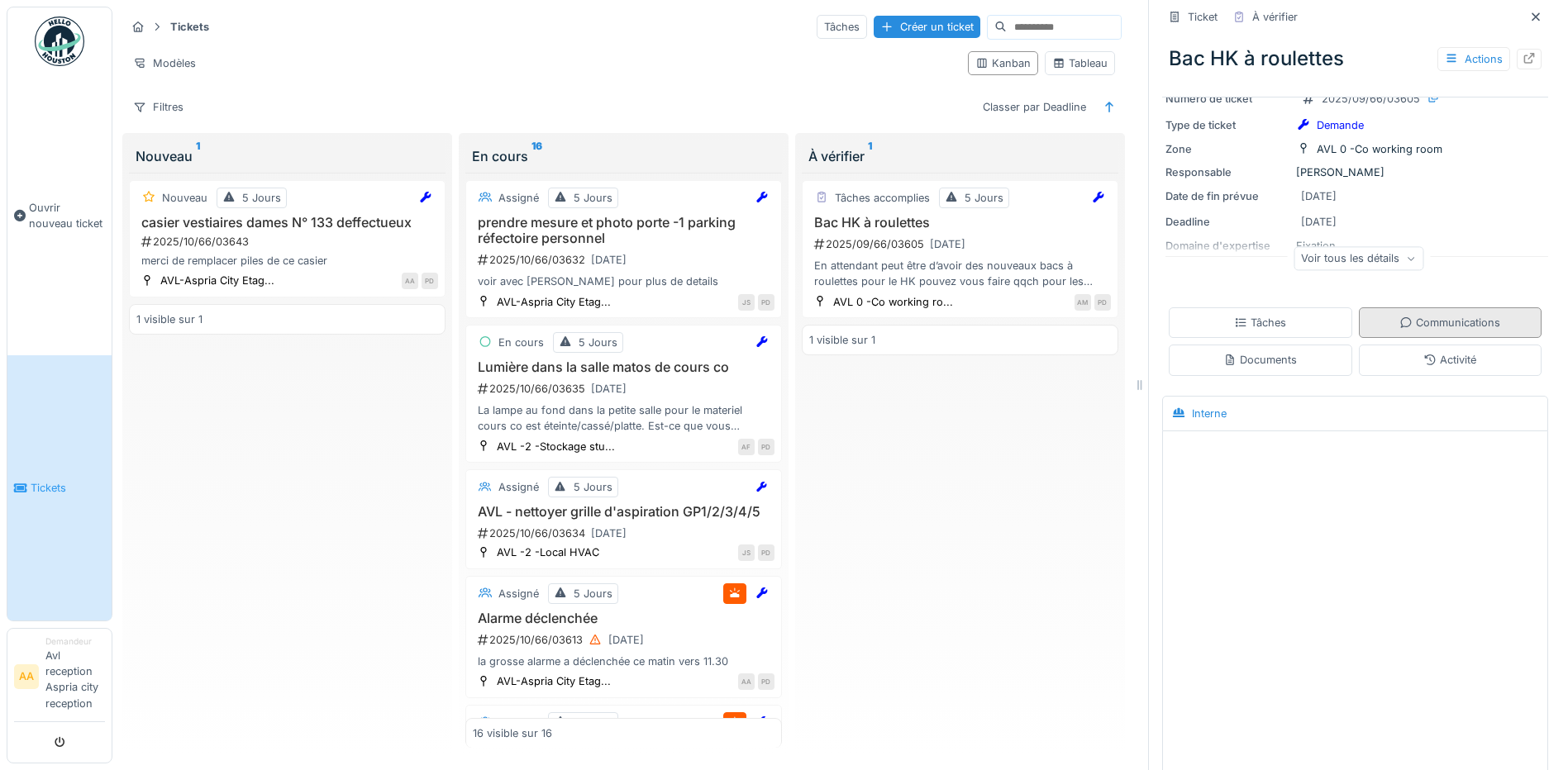
scroll to position [160, 0]
click at [1357, 482] on div at bounding box center [1355, 592] width 384 height 335
click at [1231, 410] on div "Interne" at bounding box center [1355, 408] width 378 height 27
click at [1182, 435] on div at bounding box center [1355, 456] width 378 height 42
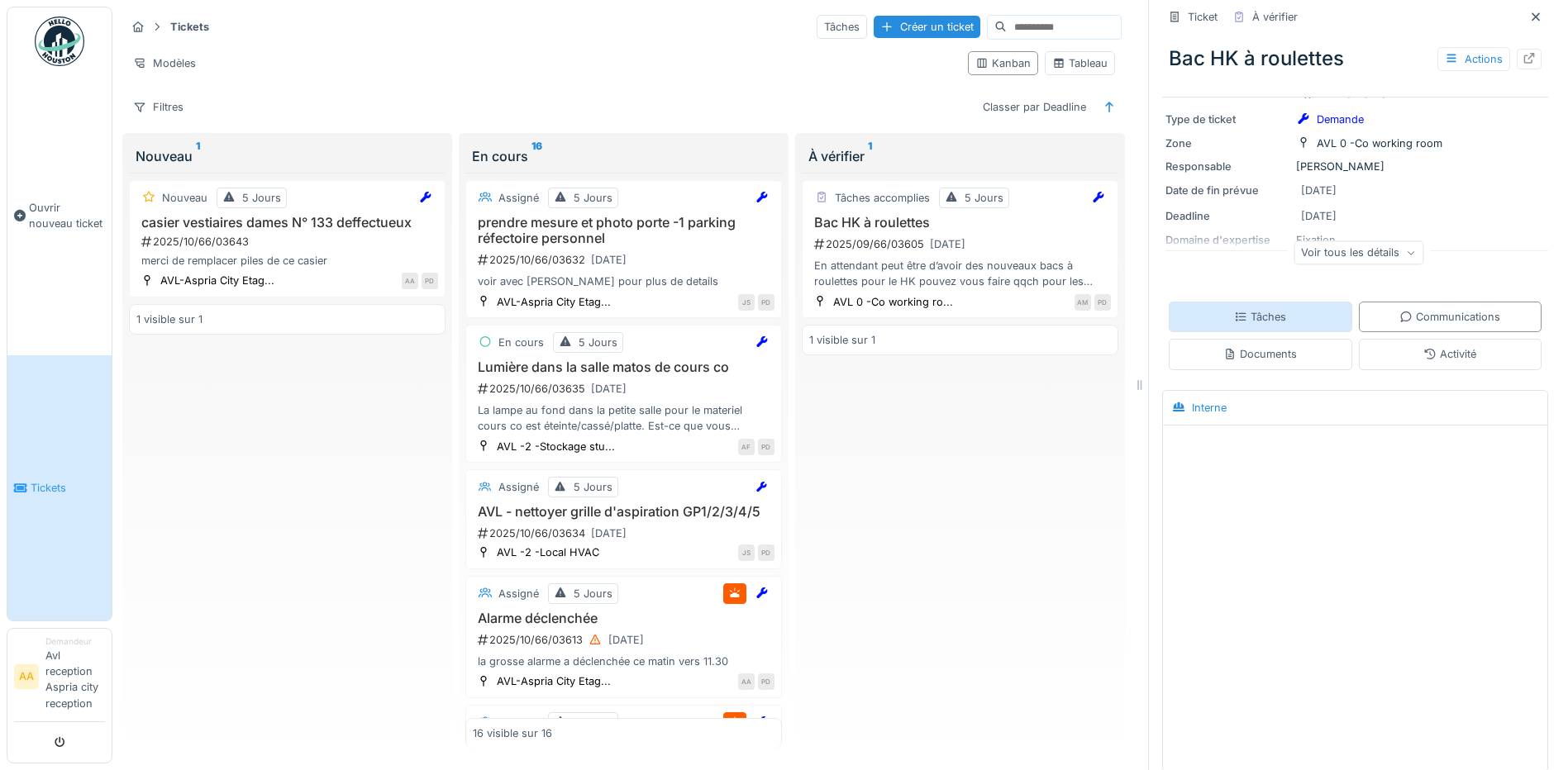
click at [1237, 309] on div "Tâches" at bounding box center [1259, 316] width 52 height 15
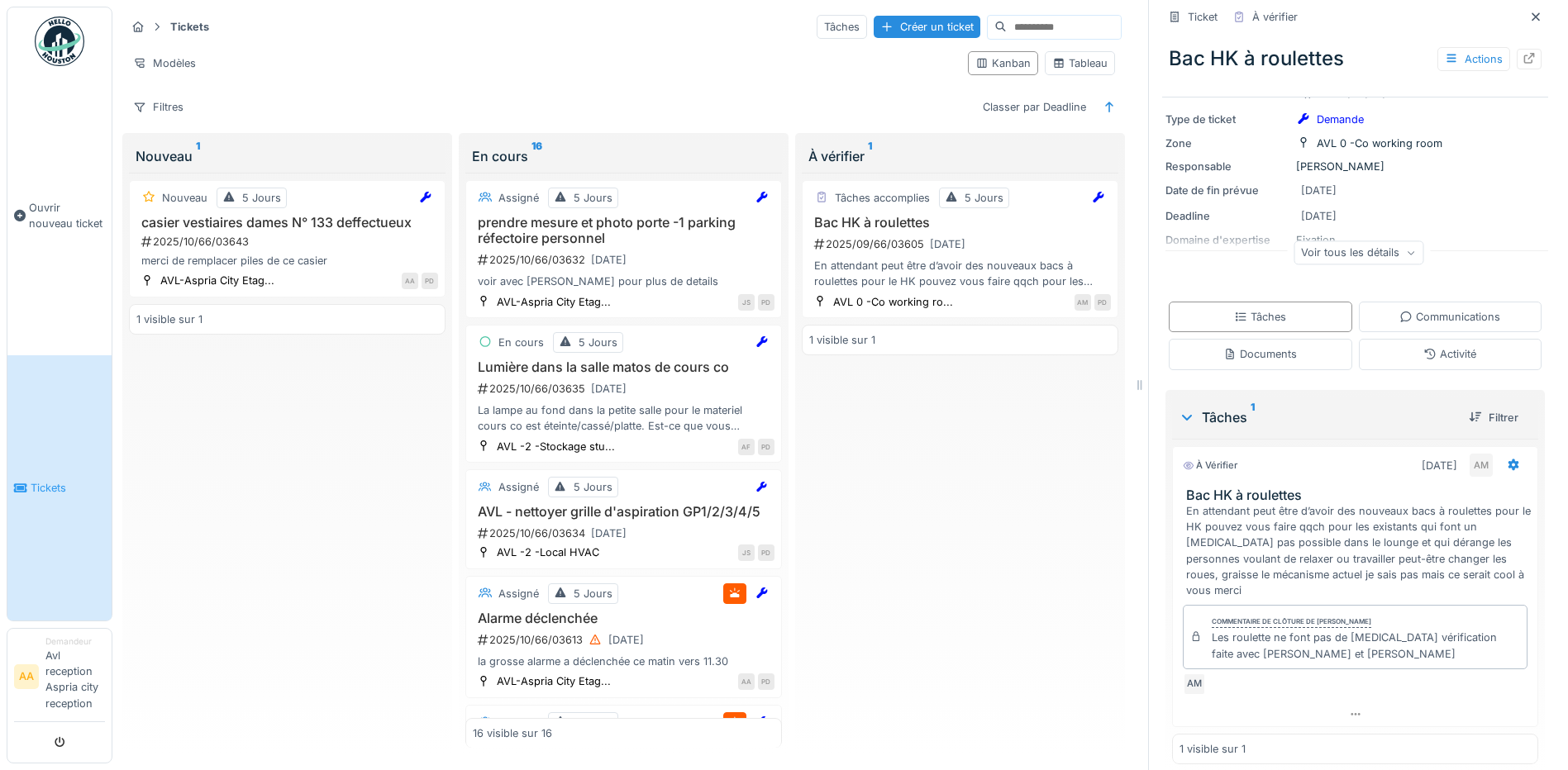
click at [1197, 741] on div "1 visible sur 1" at bounding box center [1212, 748] width 66 height 15
click at [1423, 346] on div "Activité" at bounding box center [1449, 353] width 53 height 15
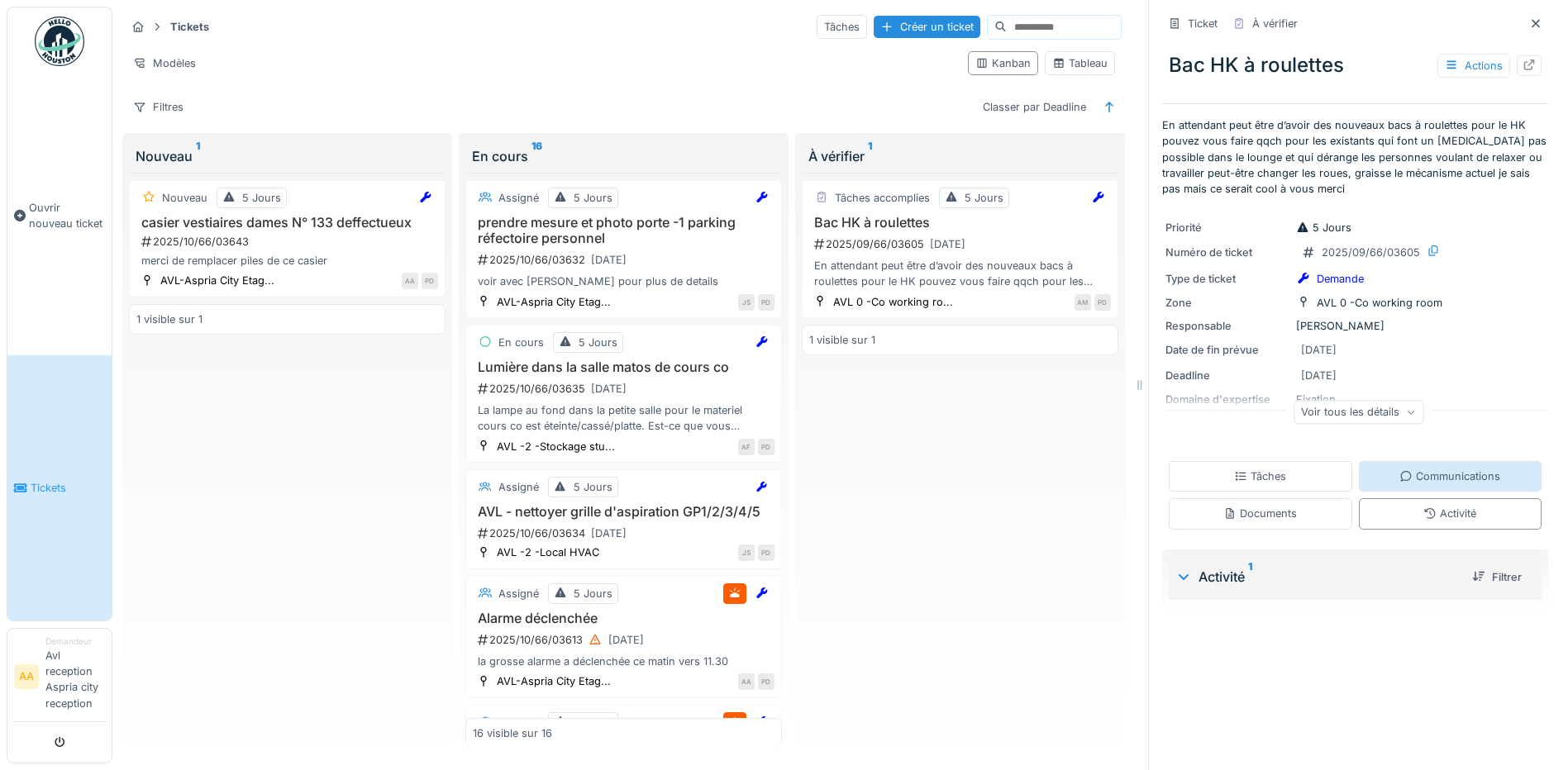
click at [1409, 469] on div "Communications" at bounding box center [1449, 476] width 101 height 15
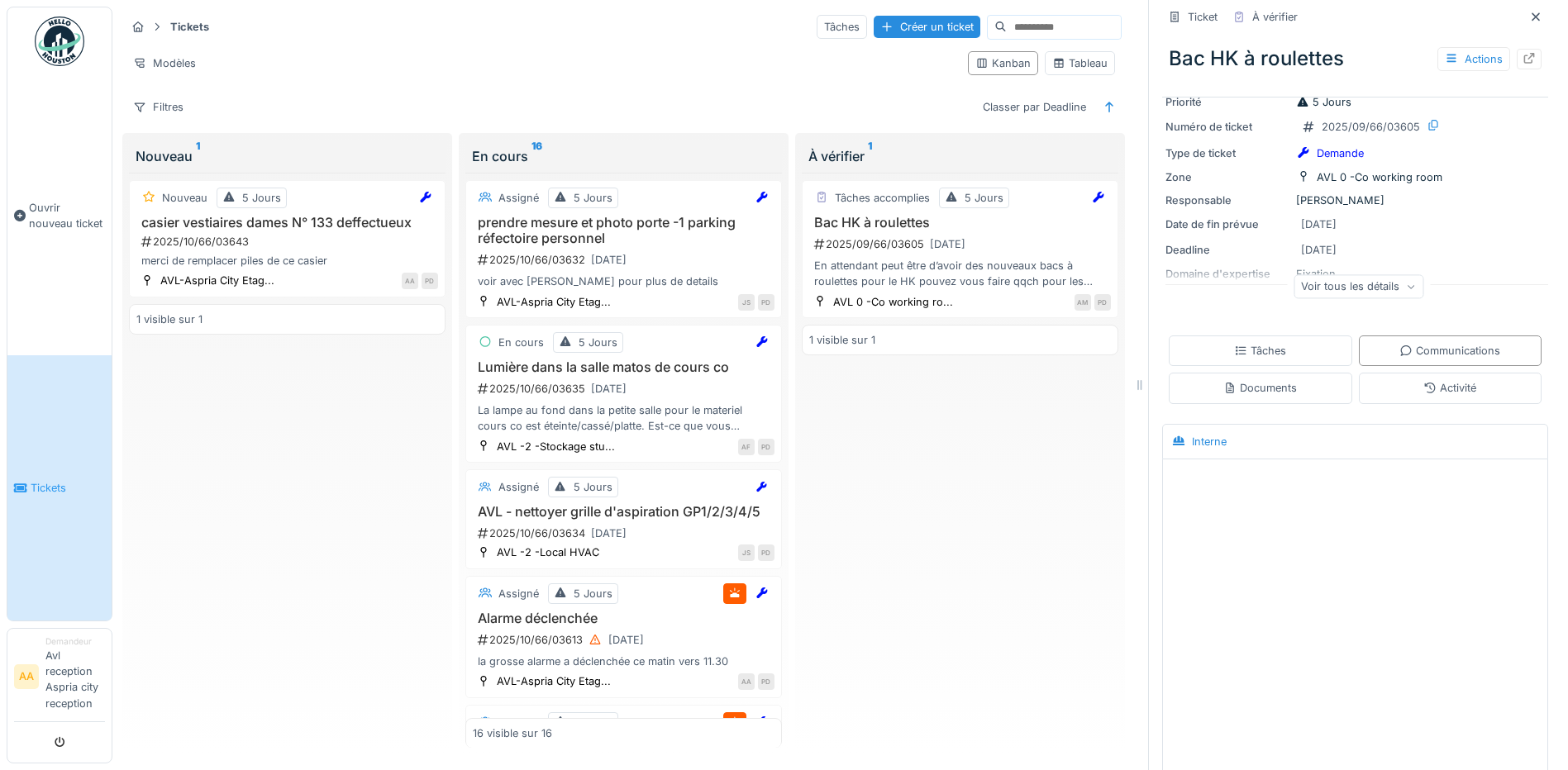
scroll to position [87, 0]
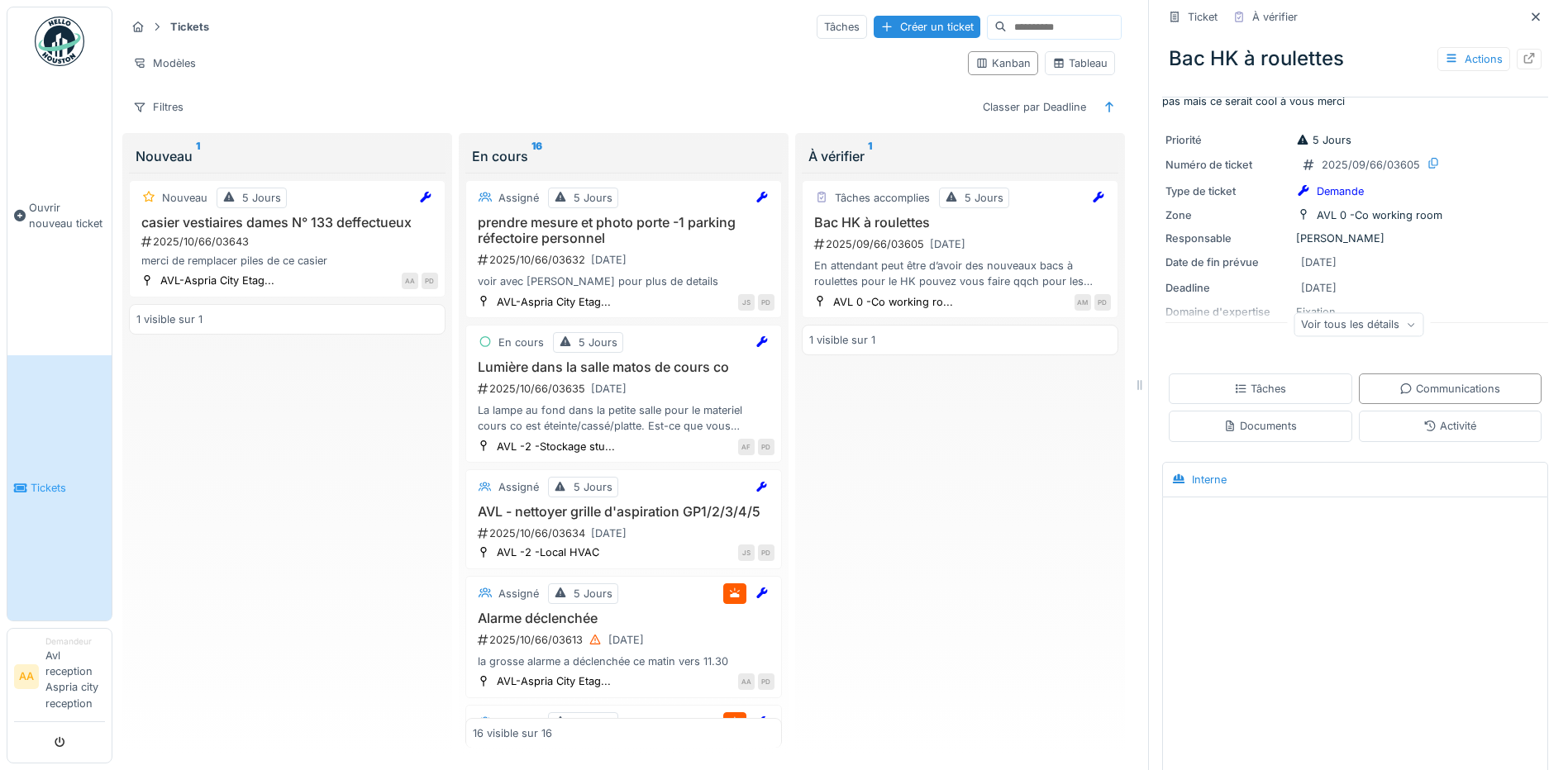
click at [1176, 530] on div at bounding box center [1355, 528] width 378 height 42
click at [1177, 520] on div at bounding box center [1355, 528] width 378 height 42
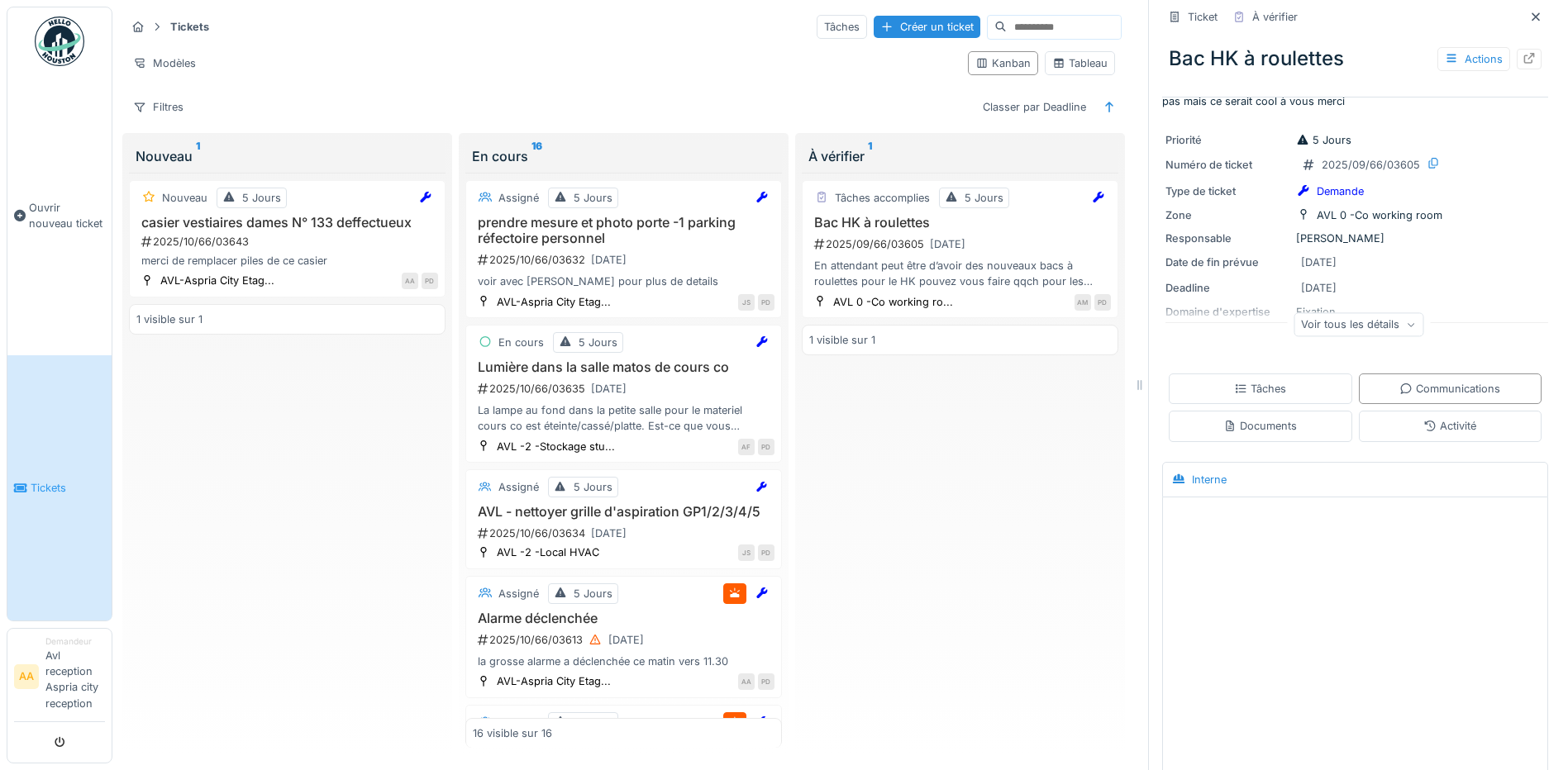
scroll to position [170, 0]
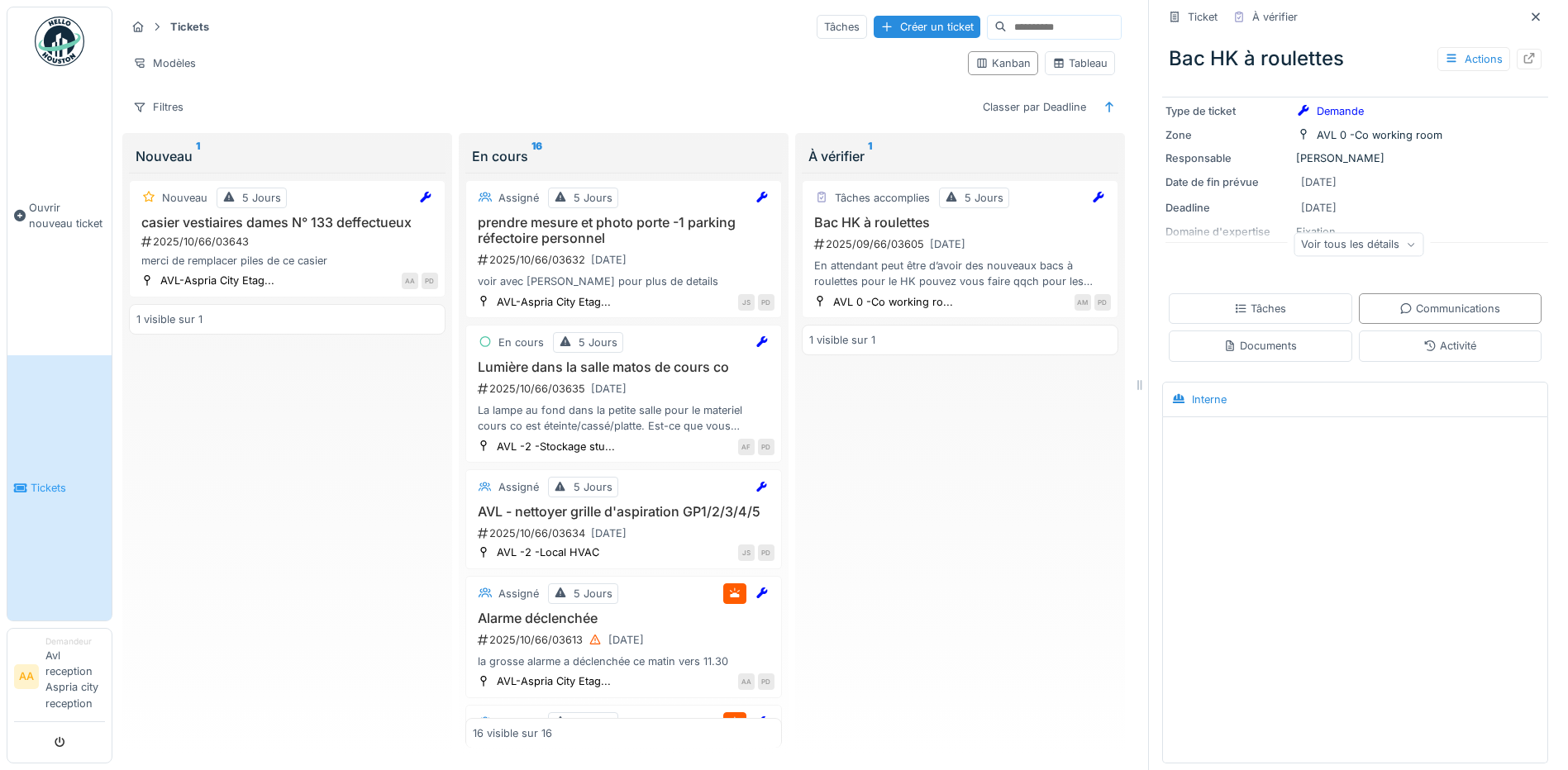
click at [1195, 391] on div "Interne" at bounding box center [1209, 399] width 35 height 15
click at [1228, 387] on div "Interne" at bounding box center [1355, 400] width 378 height 27
click at [55, 482] on span "Tickets" at bounding box center [68, 487] width 74 height 15
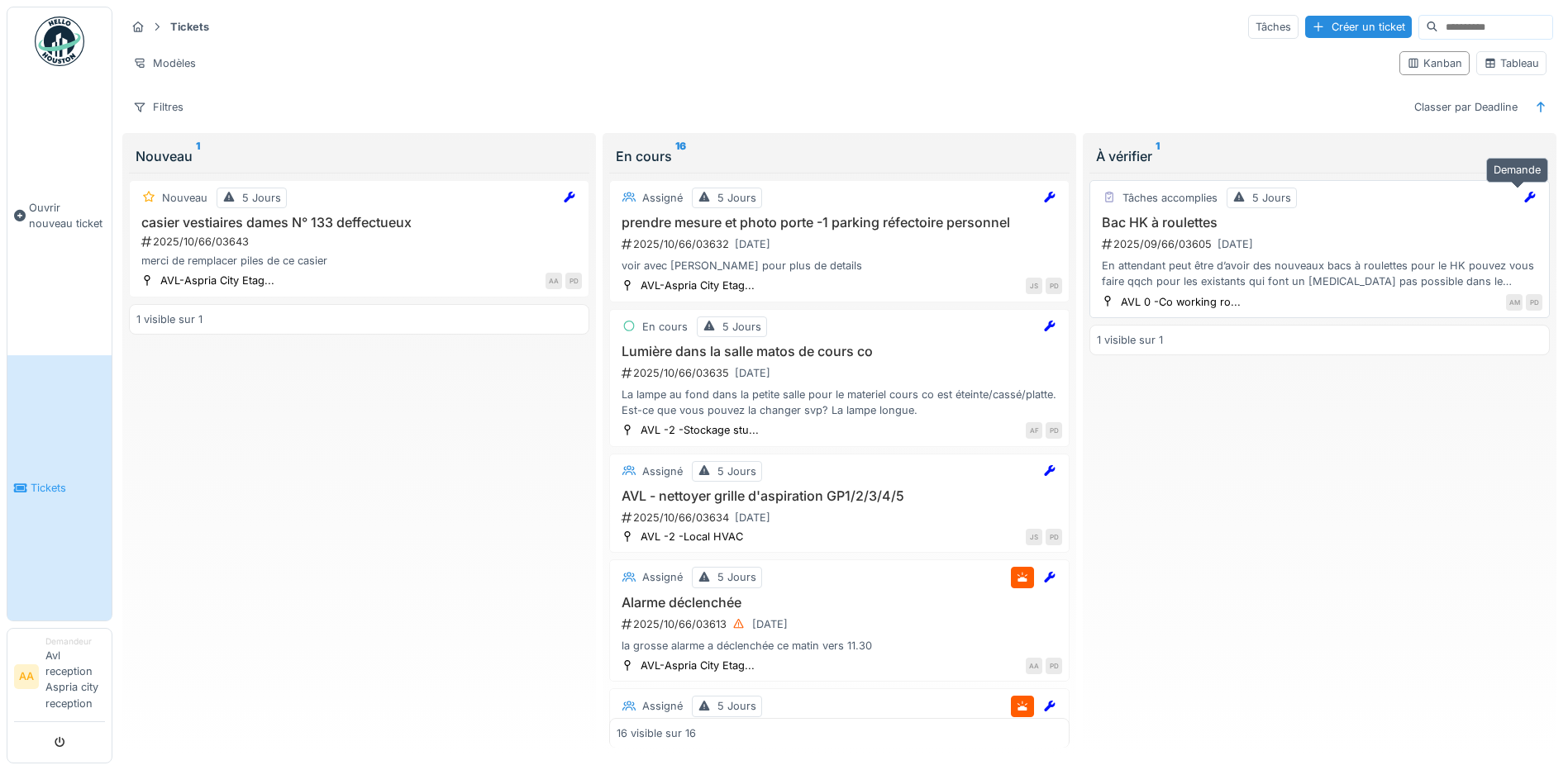
click at [1523, 196] on icon at bounding box center [1529, 197] width 14 height 11
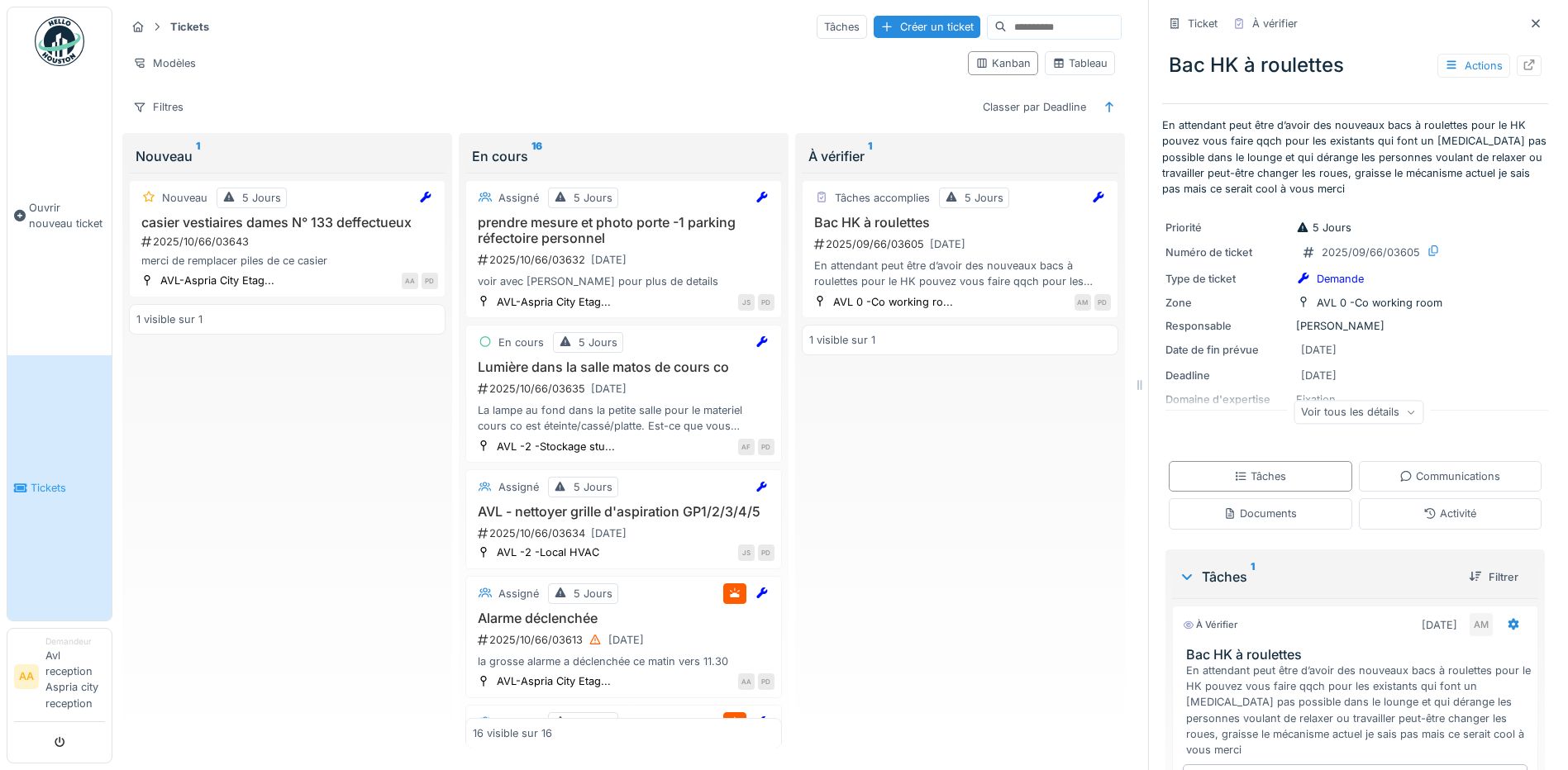
click at [1333, 407] on div "Voir tous les détails" at bounding box center [1358, 411] width 130 height 24
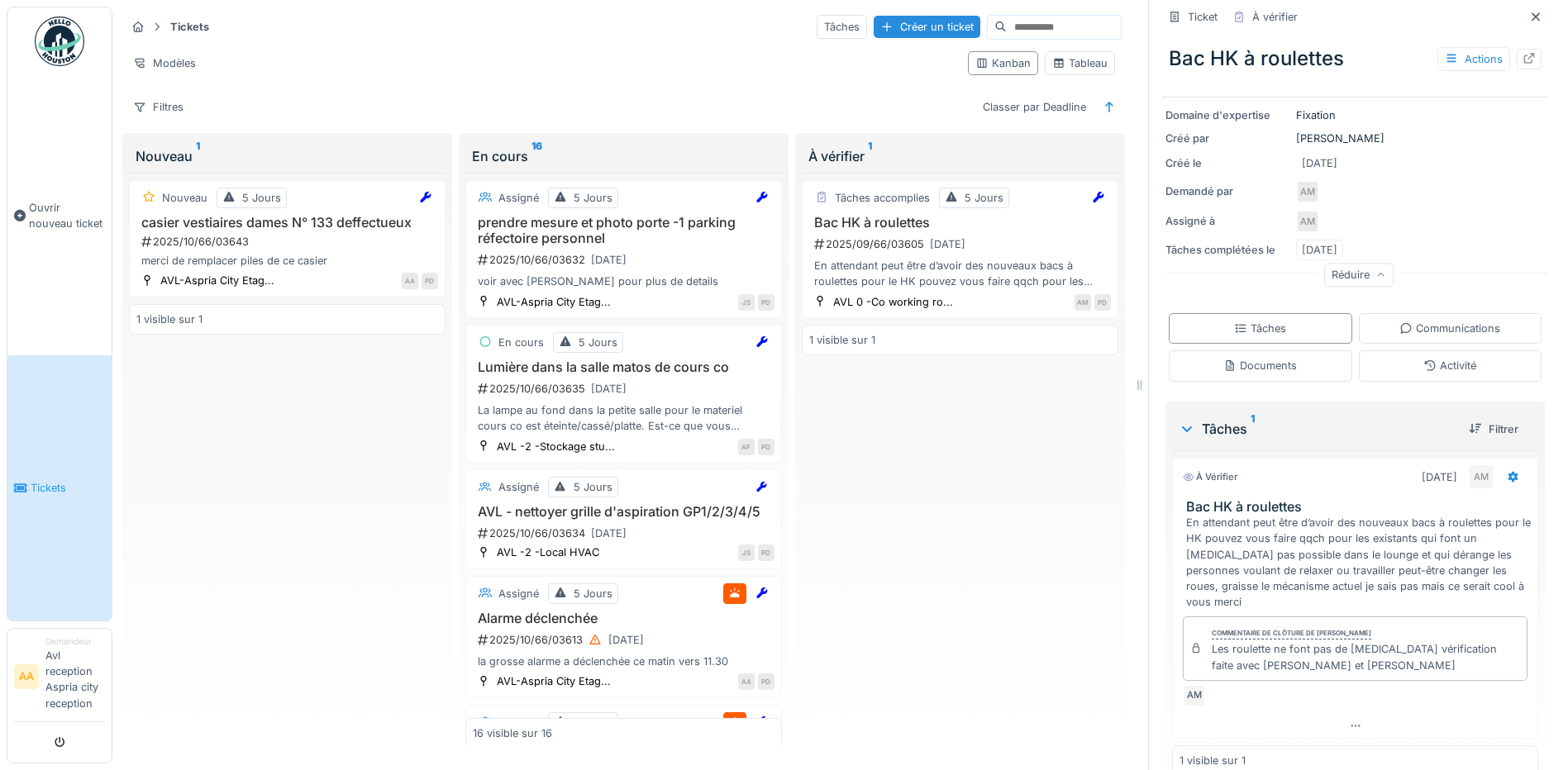
scroll to position [294, 0]
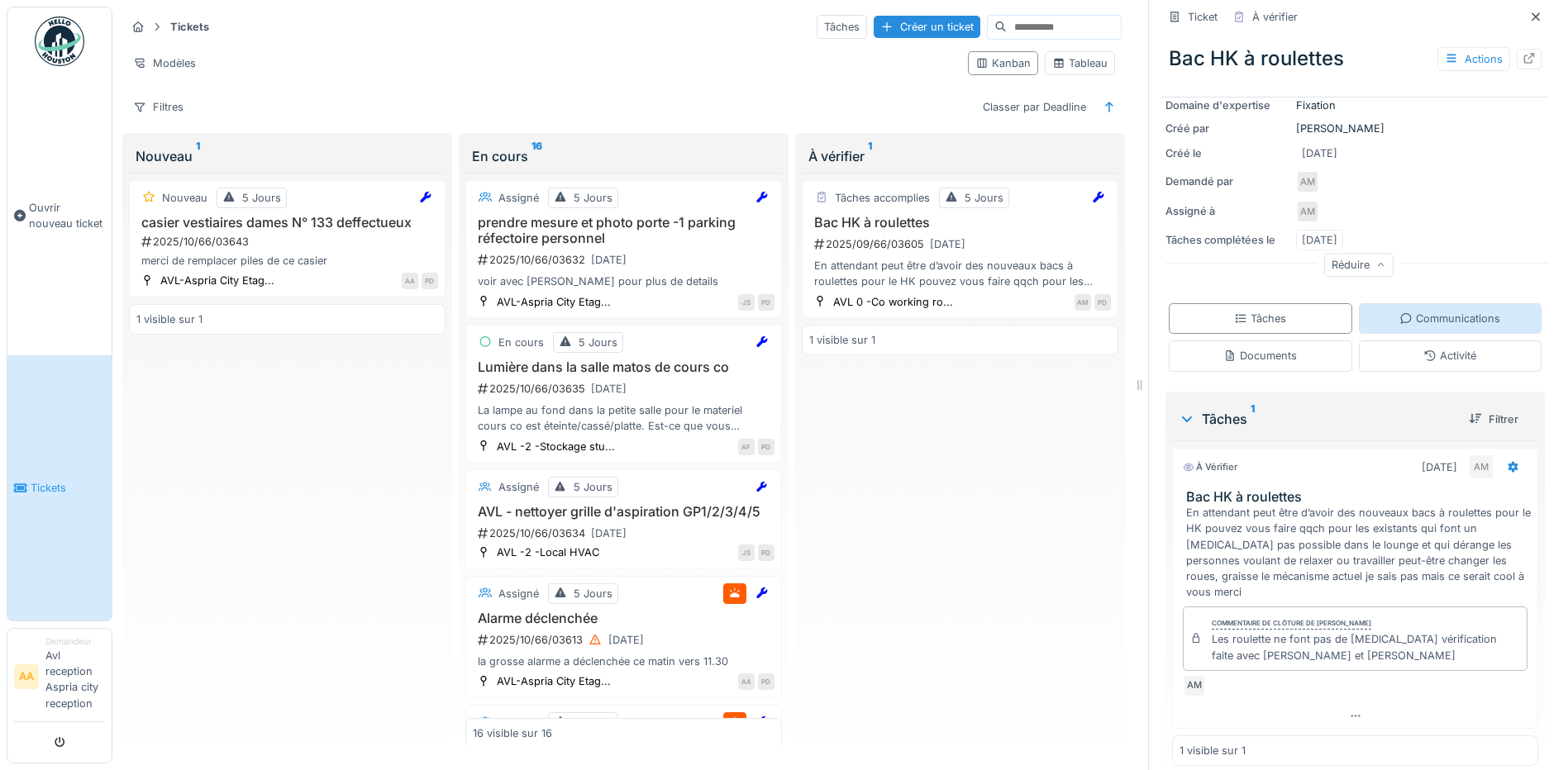
drag, startPoint x: 1366, startPoint y: 311, endPoint x: 1449, endPoint y: 322, distance: 83.7
click at [1449, 322] on div "Communications" at bounding box center [1449, 318] width 101 height 15
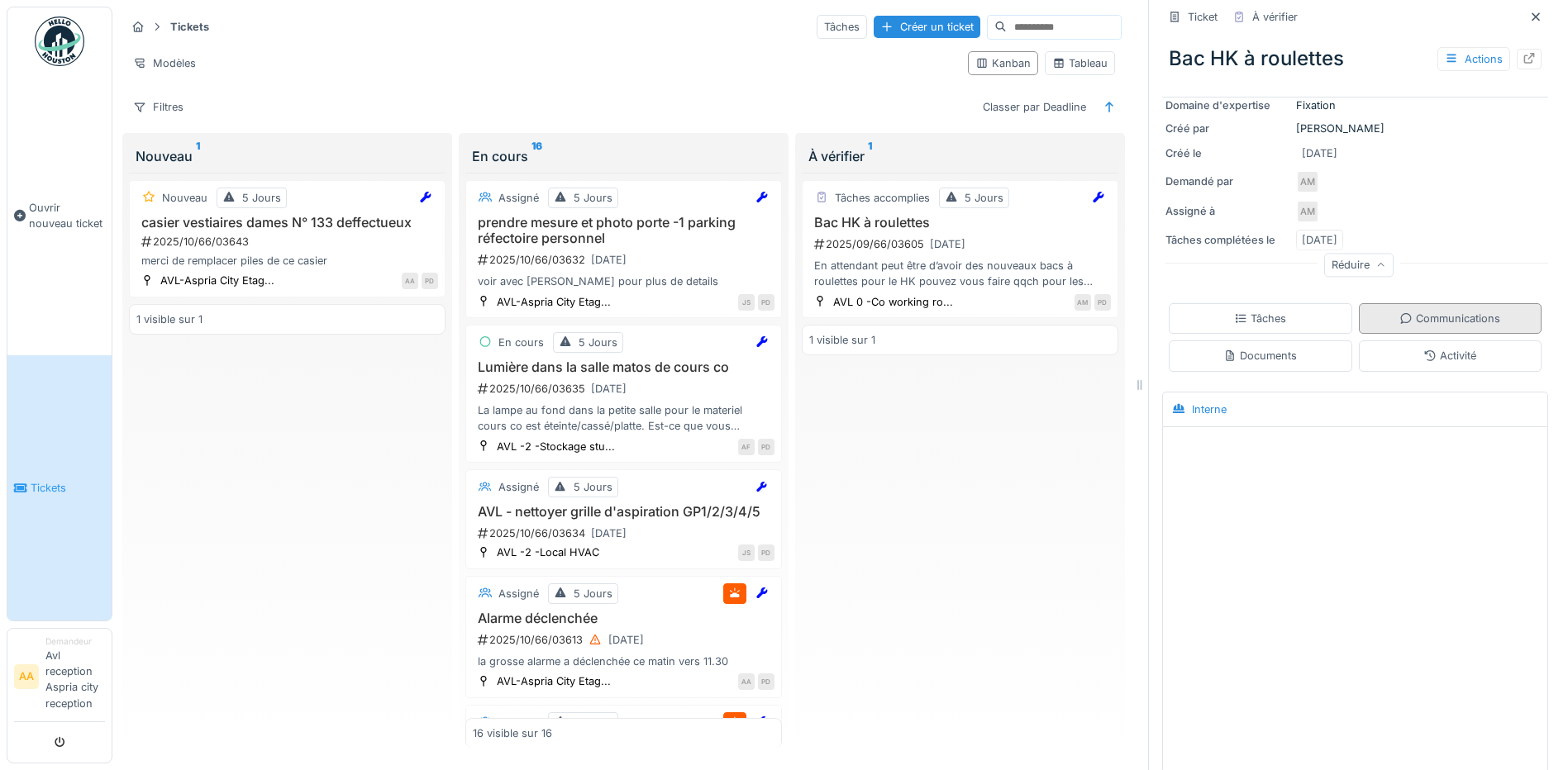
scroll to position [13, 0]
click at [1254, 437] on div at bounding box center [1355, 458] width 378 height 42
click at [1234, 311] on div "Tâches" at bounding box center [1259, 318] width 52 height 15
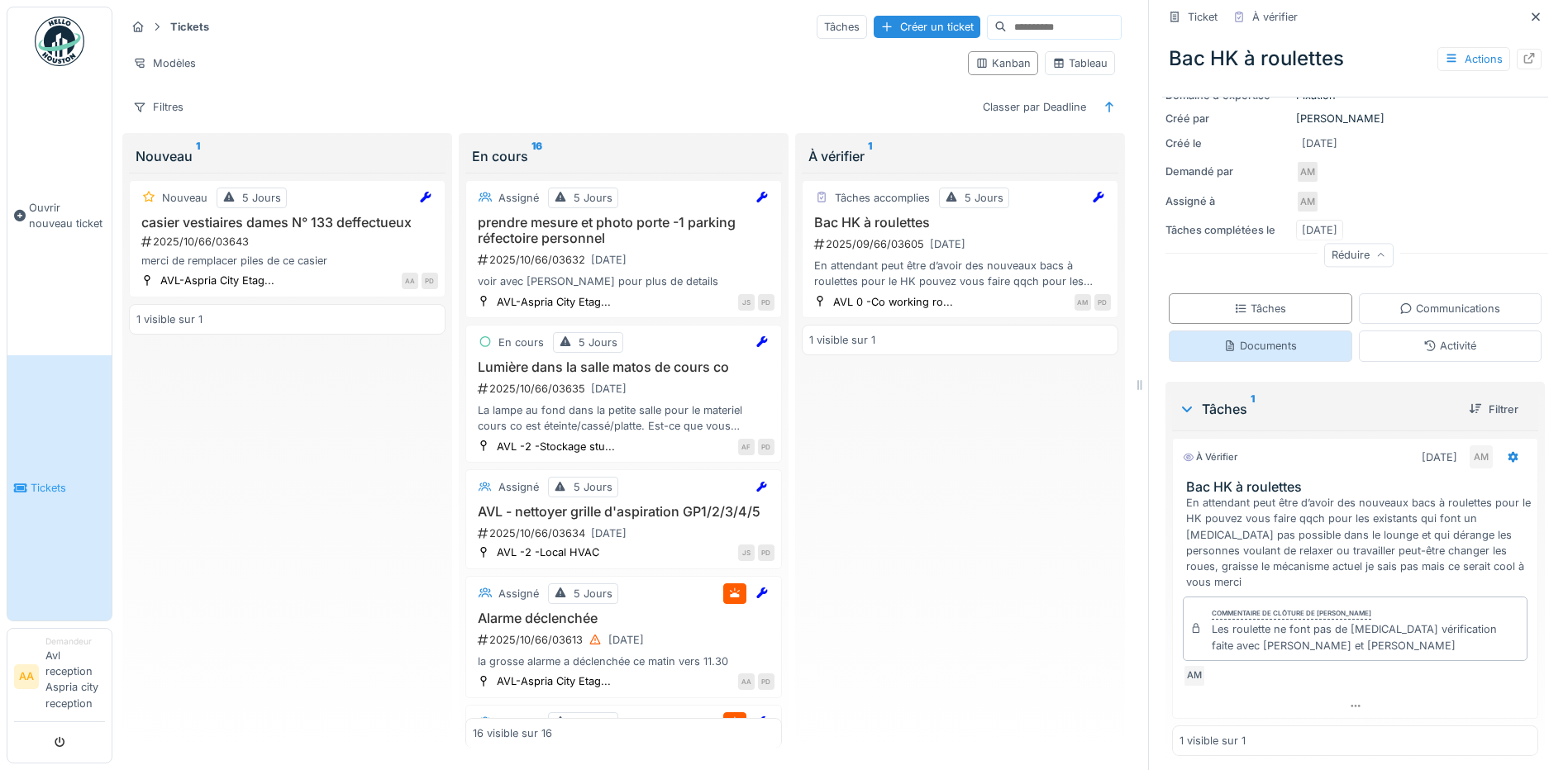
scroll to position [294, 0]
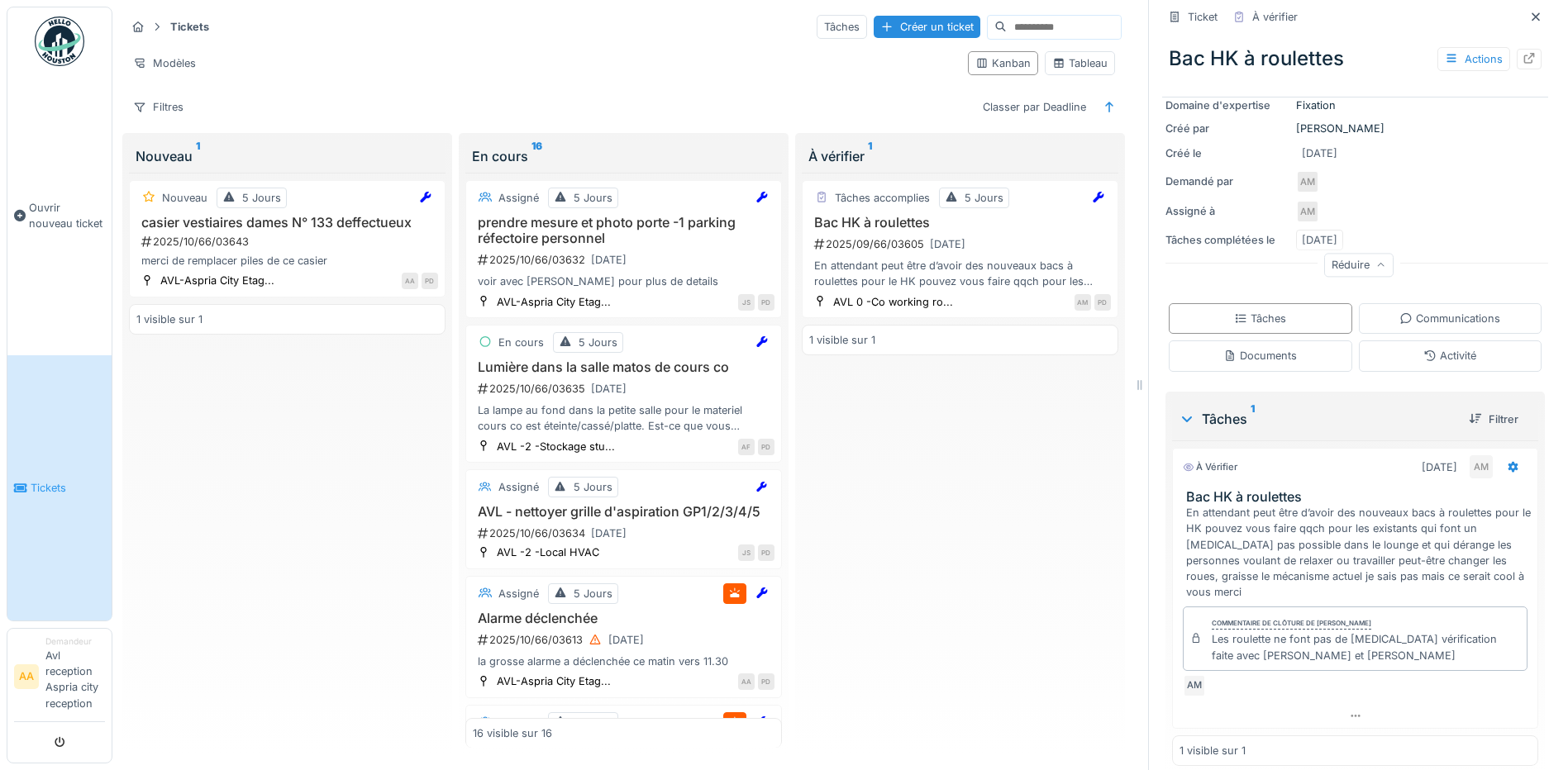
click at [1274, 489] on h3 "Bac HK à roulettes" at bounding box center [1357, 496] width 344 height 15
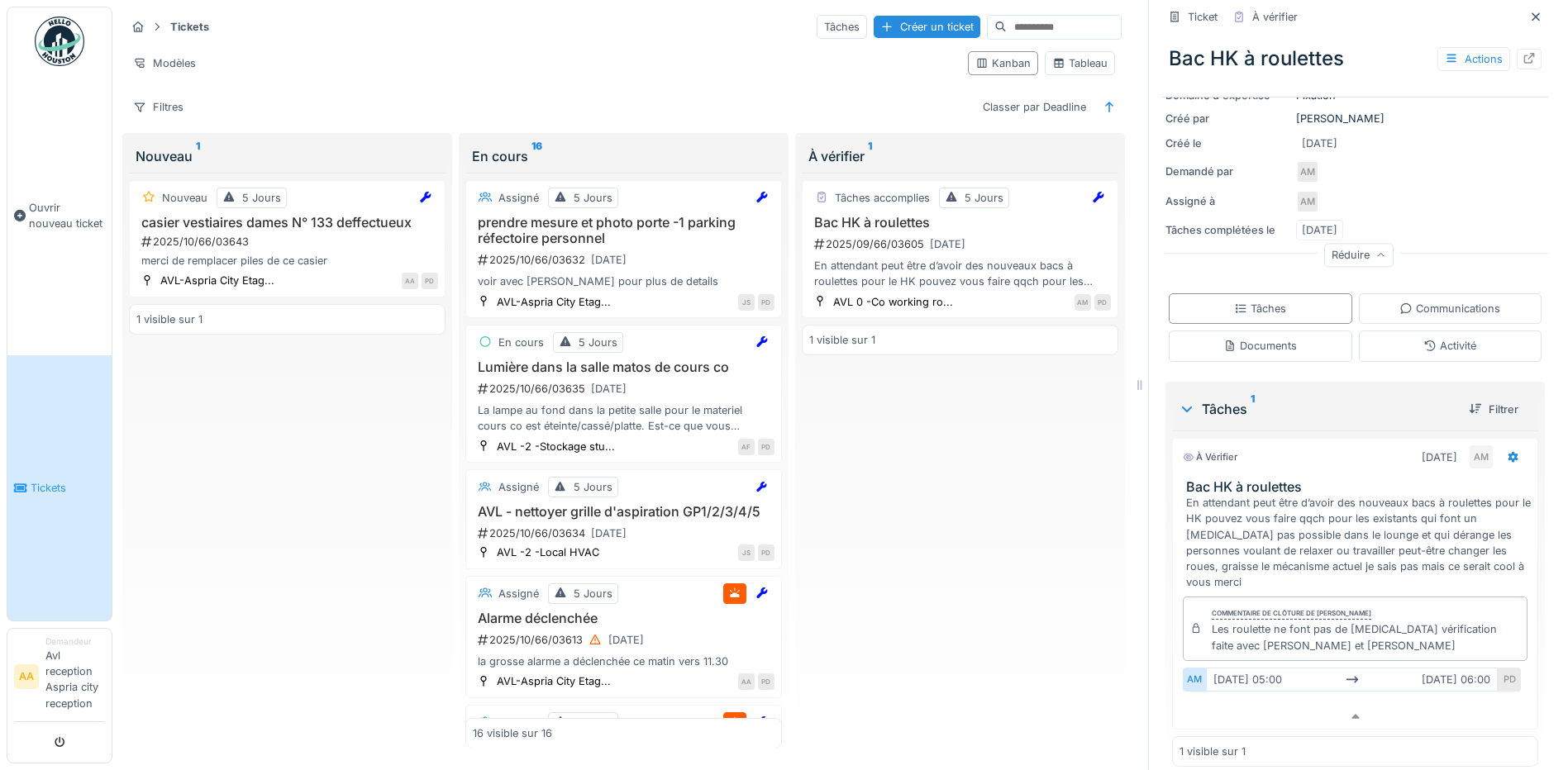
scroll to position [305, 0]
click at [1266, 735] on div "1 visible sur 1" at bounding box center [1355, 751] width 366 height 31
click at [1330, 134] on div "25/09/2025" at bounding box center [1319, 142] width 35 height 15
click at [1454, 50] on div "Actions" at bounding box center [1474, 59] width 73 height 24
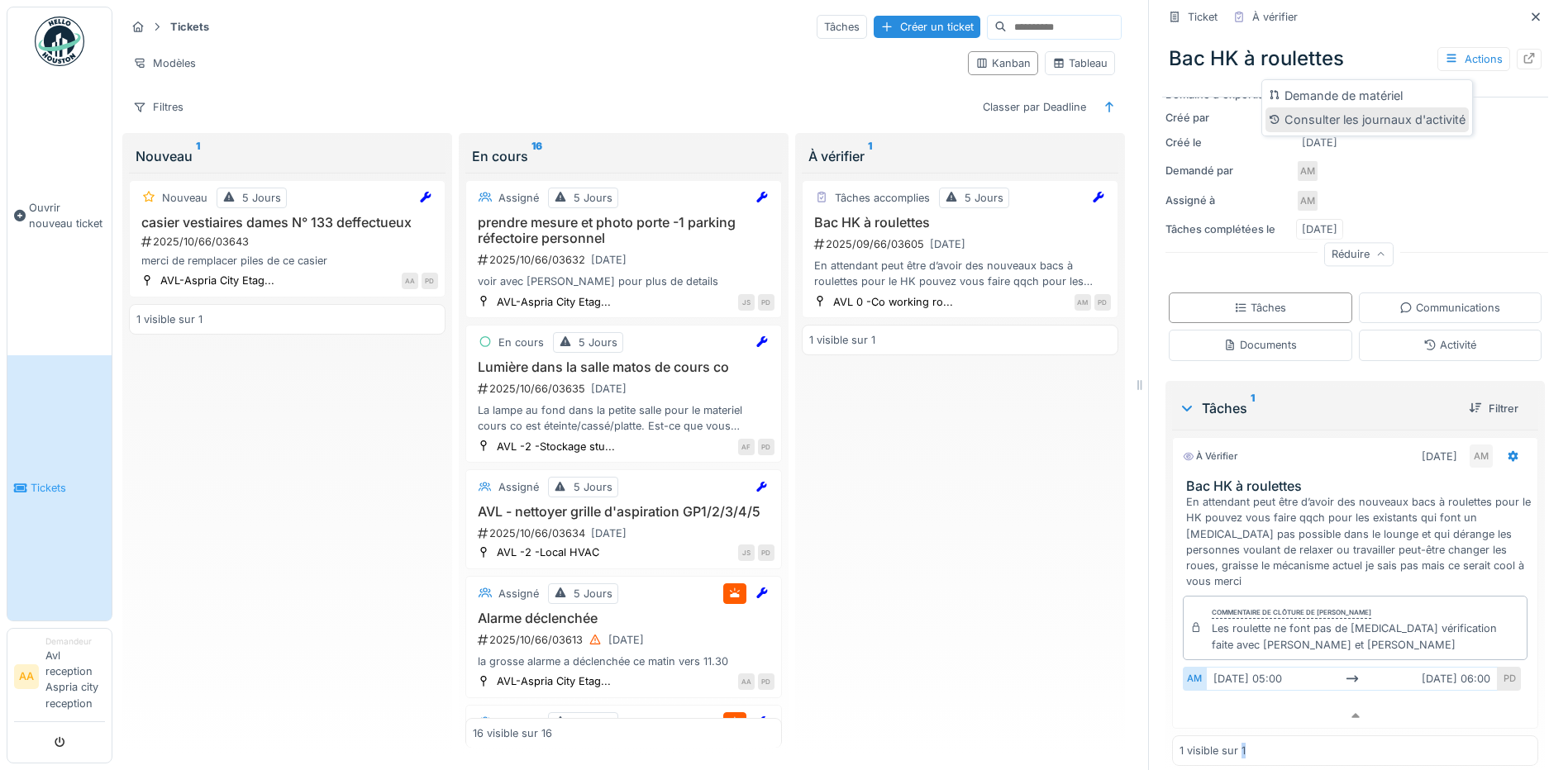
click at [1401, 107] on div "Consulter les journaux d'activité" at bounding box center [1367, 119] width 203 height 25
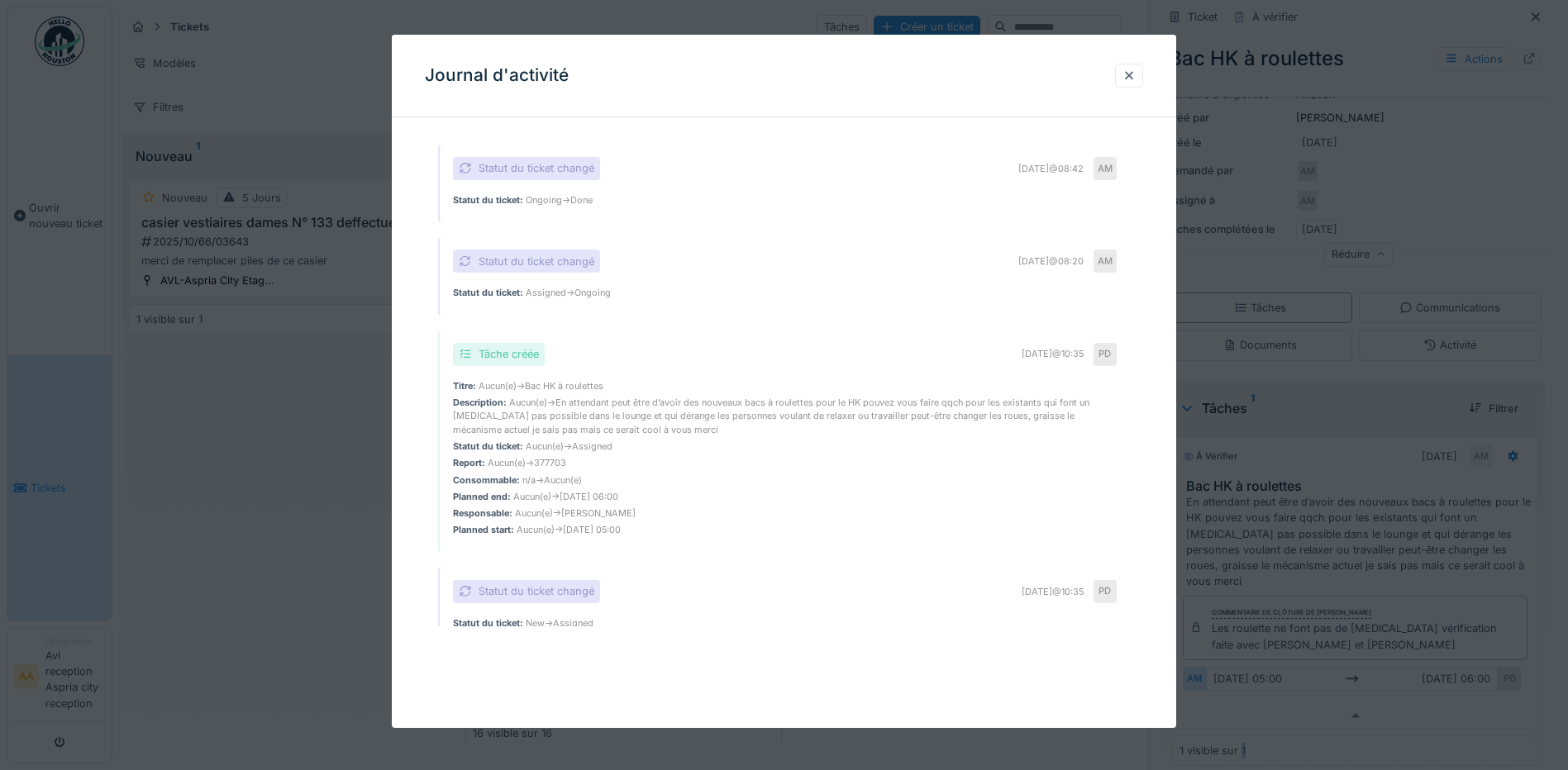
scroll to position [362, 0]
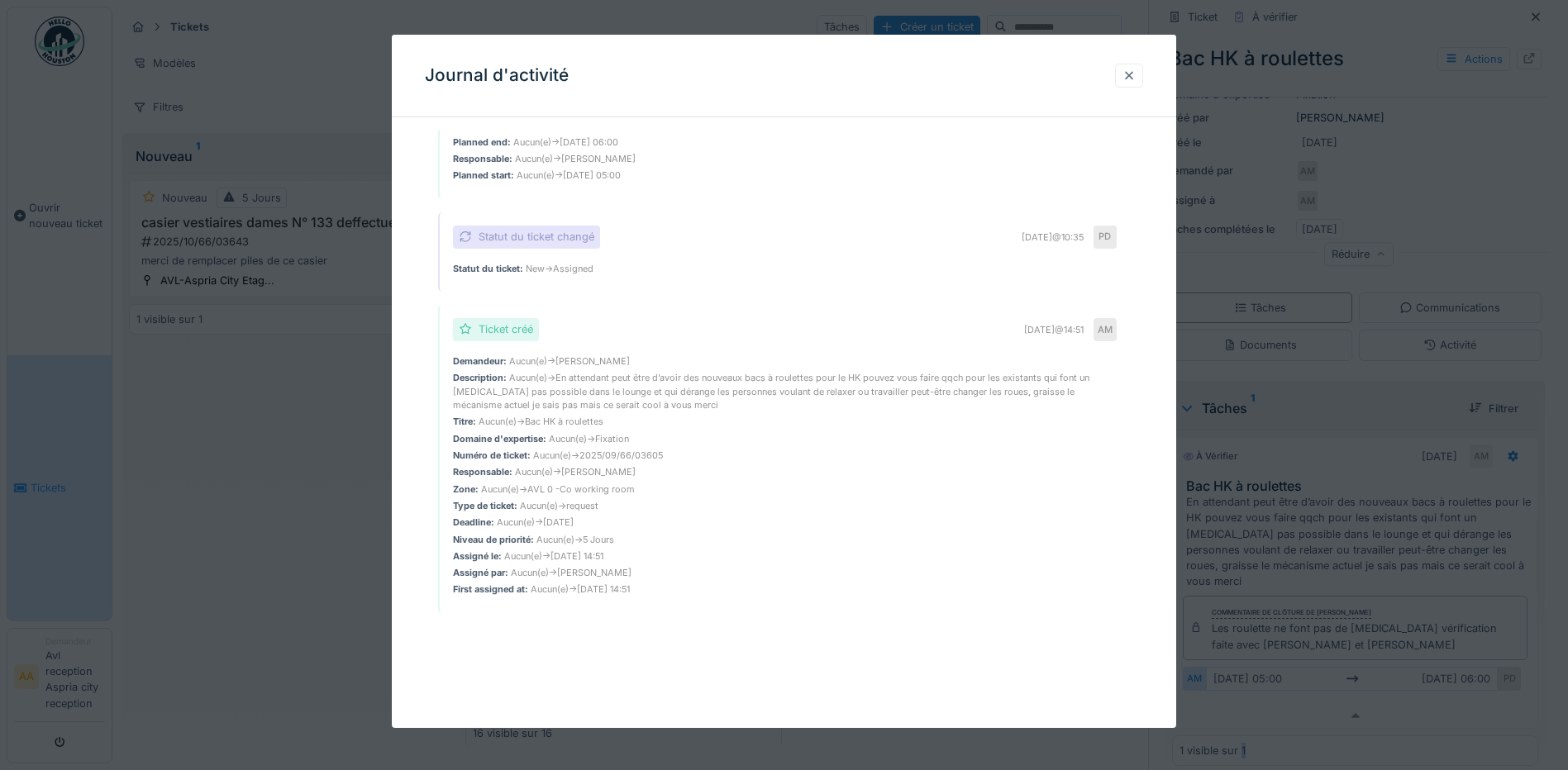
click at [1136, 84] on div at bounding box center [1128, 75] width 14 height 15
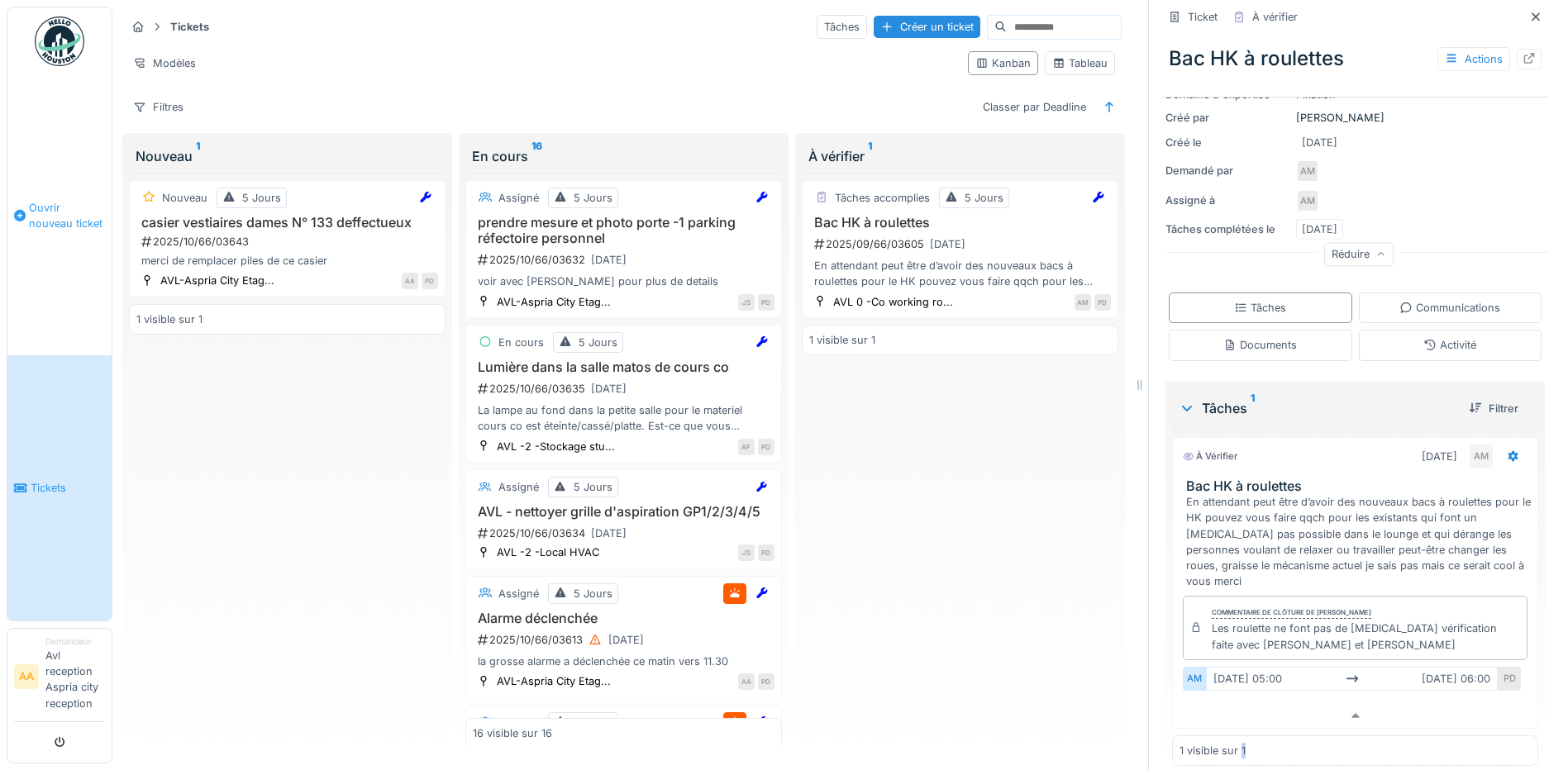
drag, startPoint x: 51, startPoint y: 216, endPoint x: 84, endPoint y: 219, distance: 33.1
click at [51, 216] on span "Ouvrir nouveau ticket" at bounding box center [67, 215] width 76 height 32
